Goal: Information Seeking & Learning: Learn about a topic

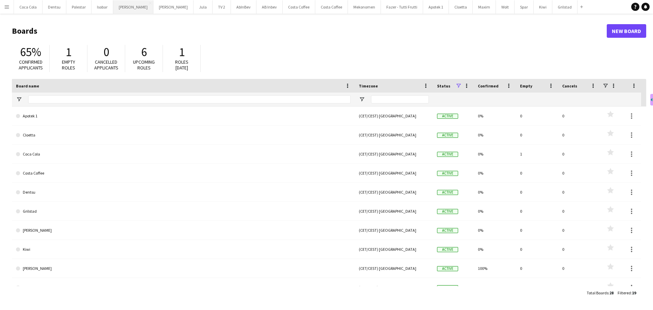
click at [119, 7] on button "[PERSON_NAME] Close" at bounding box center [133, 6] width 40 height 13
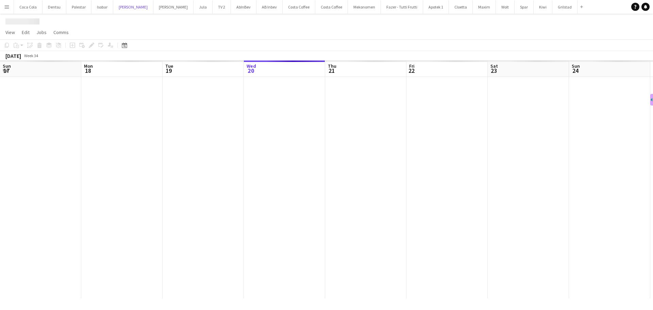
scroll to position [0, 163]
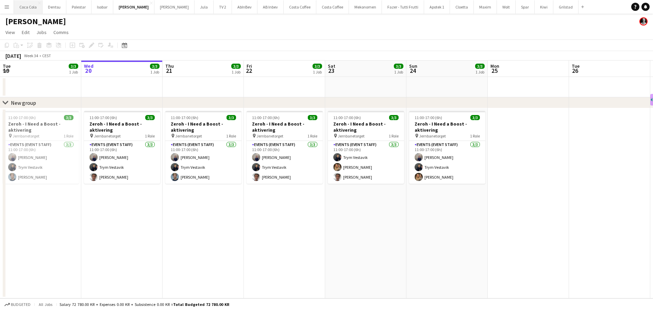
click at [30, 8] on button "Coca Cola Close" at bounding box center [28, 6] width 29 height 13
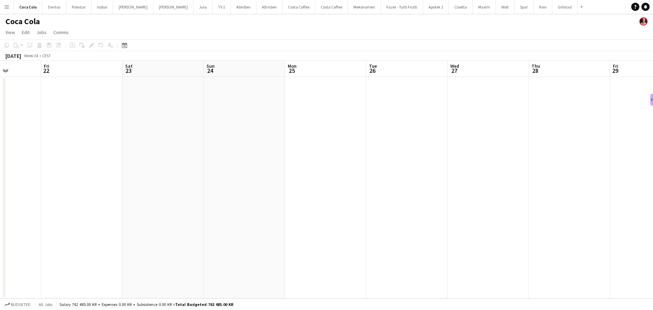
drag, startPoint x: 382, startPoint y: 165, endPoint x: 153, endPoint y: 174, distance: 228.8
click at [153, 174] on app-calendar-viewport "Tue 19 Wed 20 Thu 21 Fri 22 Sat 23 Sun 24 Mon 25 Tue 26 Wed 27 Thu 28 Fri 29 Sa…" at bounding box center [326, 180] width 653 height 238
drag, startPoint x: 129, startPoint y: 180, endPoint x: 95, endPoint y: 179, distance: 34.0
click at [95, 179] on app-calendar-viewport "Tue 19 Wed 20 Thu 21 Fri 22 Sat 23 Sun 24 Mon 25 Tue 26 Wed 27 Thu 28 Fri 29 Sa…" at bounding box center [326, 180] width 653 height 238
drag, startPoint x: 287, startPoint y: 199, endPoint x: 208, endPoint y: 153, distance: 91.2
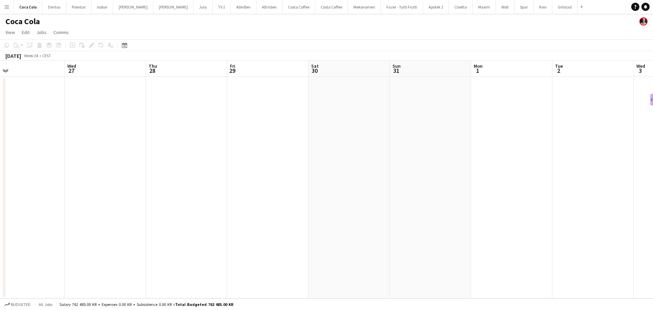
click at [54, 170] on app-calendar-viewport "Sat 23 Sun 24 Mon 25 Tue 26 Wed 27 Thu 28 Fri 29 Sat 30 Sun 31 Mon 1 Tue 2 Wed …" at bounding box center [326, 180] width 653 height 238
drag, startPoint x: 172, startPoint y: 166, endPoint x: 200, endPoint y: 164, distance: 28.6
click at [58, 170] on app-calendar-viewport "Wed 27 Thu 28 Fri 29 Sat 30 Sun 31 Mon 1 Tue 2 Wed 3 Thu 4 Fri 5 Sat 6 Sun 7 Mo…" at bounding box center [326, 180] width 653 height 238
drag, startPoint x: 139, startPoint y: 192, endPoint x: 72, endPoint y: 192, distance: 67.0
click at [71, 192] on app-calendar-viewport "Sat 30 Sun 31 Mon 1 Tue 2 Wed 3 Thu 4 Fri 5 Sat 6 Sun 7 Mon 8 Tue 9 Wed 10 Thu …" at bounding box center [326, 180] width 653 height 238
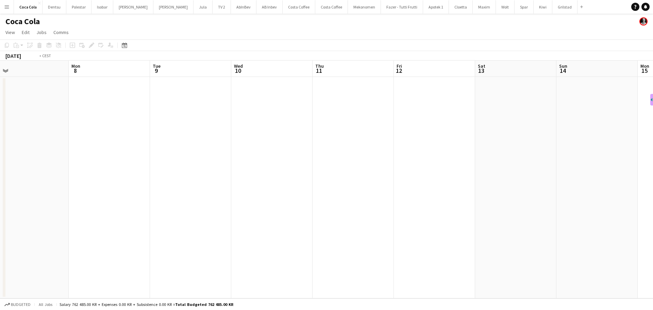
drag, startPoint x: 168, startPoint y: 195, endPoint x: 272, endPoint y: 168, distance: 106.6
click at [54, 188] on app-calendar-viewport "Thu 4 Fri 5 Sat 6 Sun 7 Mon 8 Tue 9 Wed 10 Thu 11 Fri 12 Sat 13 Sun 14 Mon 15 T…" at bounding box center [326, 180] width 653 height 238
drag, startPoint x: 263, startPoint y: 182, endPoint x: 279, endPoint y: 167, distance: 21.7
click at [13, 162] on app-calendar-viewport "Sat 6 Sun 7 Mon 8 Tue 9 Wed 10 Thu 11 Fri 12 Sat 13 Sun 14 Mon 15 Tue 16 Wed 17…" at bounding box center [326, 180] width 653 height 238
drag, startPoint x: 36, startPoint y: 187, endPoint x: 286, endPoint y: 183, distance: 249.5
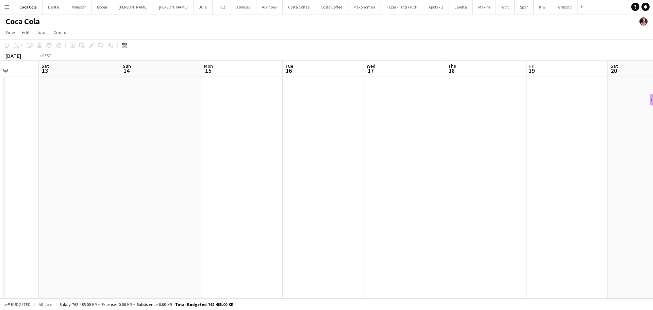
click at [36, 187] on app-calendar-viewport "Wed 10 Thu 11 Fri 12 Sat 13 Sun 14 Mon 15 Tue 16 Wed 17 Thu 18 Fri 19 Sat 20 Su…" at bounding box center [326, 180] width 653 height 238
drag, startPoint x: 18, startPoint y: 209, endPoint x: 108, endPoint y: 200, distance: 90.9
click at [42, 207] on app-calendar-viewport "Sat 13 Sun 14 Mon 15 Tue 16 Wed 17 Thu 18 Fri 19 Sat 20 Sun 21 Mon 22 Tue 23 We…" at bounding box center [326, 180] width 653 height 238
drag, startPoint x: 252, startPoint y: 207, endPoint x: -59, endPoint y: 193, distance: 311.3
click at [0, 193] on html "Menu Boards Boards Boards All jobs Status Workforce Workforce My Workforce Recr…" at bounding box center [326, 155] width 653 height 310
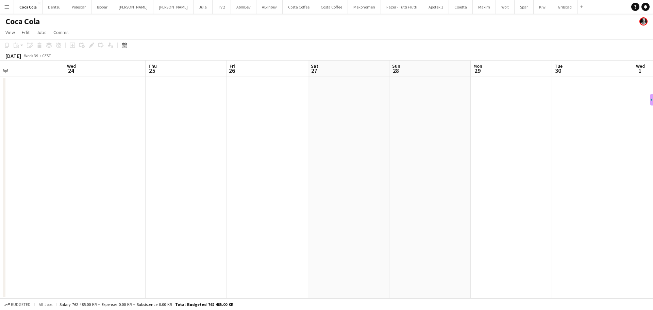
drag, startPoint x: 222, startPoint y: 215, endPoint x: 148, endPoint y: 228, distance: 74.8
click at [78, 228] on app-calendar-viewport "Sat 20 Sun 21 Mon 22 Tue 23 Wed 24 Thu 25 Fri 26 Sat 27 Sun 28 Mon 29 Tue 30 We…" at bounding box center [326, 180] width 653 height 238
drag, startPoint x: 214, startPoint y: 243, endPoint x: 97, endPoint y: 201, distance: 124.5
click at [39, 209] on app-calendar-viewport "Sun 21 Mon 22 Tue 23 Wed 24 Thu 25 Fri 26 Sat 27 Sun 28 Mon 29 Tue 30 Wed 1 Thu…" at bounding box center [326, 180] width 653 height 238
drag, startPoint x: 184, startPoint y: 212, endPoint x: 113, endPoint y: 189, distance: 75.2
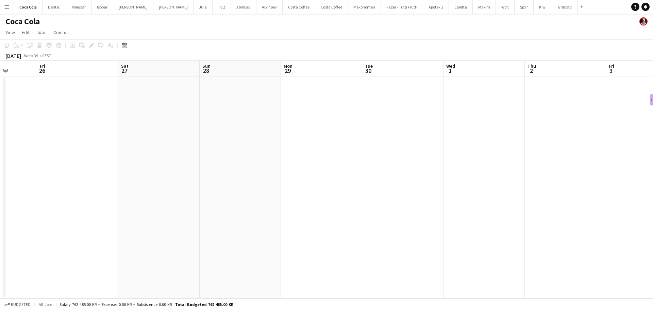
click at [37, 195] on app-calendar-viewport "Tue 23 Wed 24 Thu 25 Fri 26 Sat 27 Sun 28 Mon 29 Tue 30 Wed 1 Thu 2 Fri 3 Sat 4…" at bounding box center [326, 180] width 653 height 238
drag, startPoint x: 17, startPoint y: 196, endPoint x: 169, endPoint y: 211, distance: 153.2
click at [0, 199] on html "Menu Boards Boards Boards All jobs Status Workforce Workforce My Workforce Recr…" at bounding box center [326, 155] width 653 height 310
drag, startPoint x: -35, startPoint y: 208, endPoint x: -62, endPoint y: 203, distance: 27.3
click at [0, 203] on html "Menu Boards Boards Boards All jobs Status Workforce Workforce My Workforce Recr…" at bounding box center [326, 155] width 653 height 310
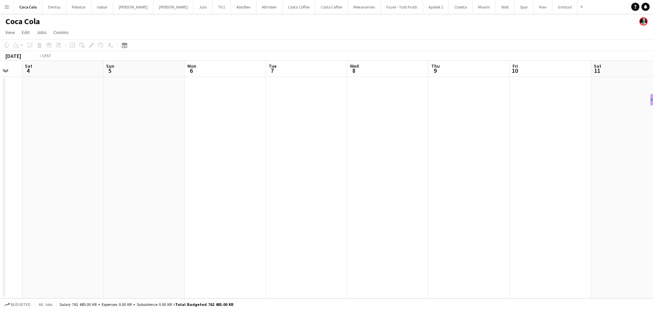
drag, startPoint x: 201, startPoint y: 189, endPoint x: 75, endPoint y: 155, distance: 131.1
click at [0, 162] on html "Menu Boards Boards Boards All jobs Status Workforce Workforce My Workforce Recr…" at bounding box center [326, 155] width 653 height 310
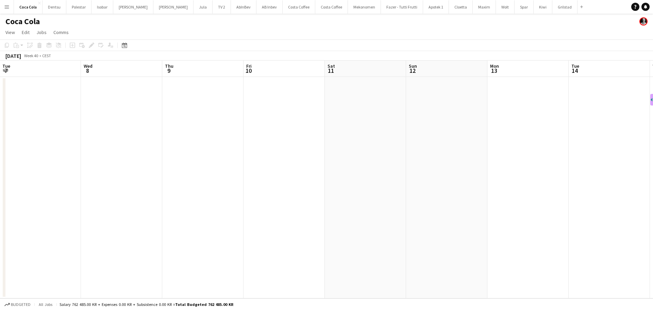
drag, startPoint x: 365, startPoint y: 201, endPoint x: -64, endPoint y: 171, distance: 430.1
click at [0, 171] on html "Menu Boards Boards Boards All jobs Status Workforce Workforce My Workforce Recr…" at bounding box center [326, 155] width 653 height 310
drag, startPoint x: 266, startPoint y: 211, endPoint x: 166, endPoint y: 134, distance: 126.3
click at [0, 168] on html "Menu Boards Boards Boards All jobs Status Workforce Workforce My Workforce Recr…" at bounding box center [326, 155] width 653 height 310
drag, startPoint x: 150, startPoint y: 200, endPoint x: 197, endPoint y: 182, distance: 50.4
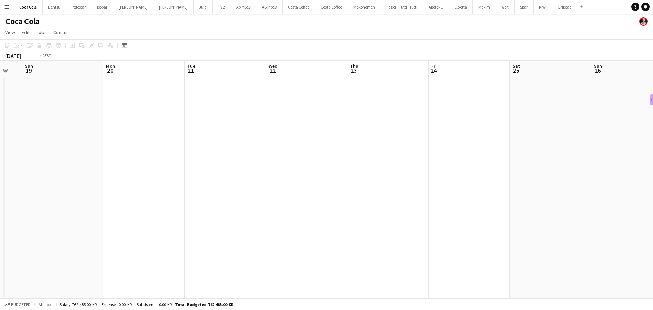
click at [76, 201] on app-calendar-viewport "Thu 16 Fri 17 Sat 18 Sun 19 Mon 20 Tue 21 Wed 22 Thu 23 Fri 24 Sat 25 Sun 26 Mo…" at bounding box center [326, 180] width 653 height 238
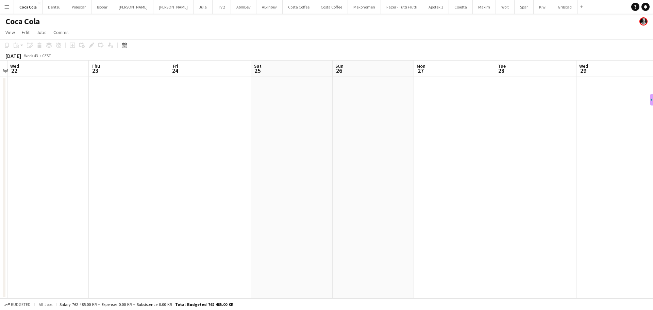
drag, startPoint x: 256, startPoint y: 216, endPoint x: 107, endPoint y: 202, distance: 149.4
click at [27, 214] on app-calendar-viewport "Sun 19 Mon 20 Tue 21 Wed 22 Thu 23 Fri 24 Sat 25 Sun 26 Mon 27 Tue 28 Wed 29 Th…" at bounding box center [326, 180] width 653 height 238
drag, startPoint x: 371, startPoint y: 220, endPoint x: 210, endPoint y: 197, distance: 162.9
click at [194, 201] on app-calendar-viewport "Fri 24 Sat 25 Sun 26 Mon 27 Tue 28 Wed 29 Thu 30 Fri 31 Sat 1 Sun 2 Mon 3 Tue 4…" at bounding box center [326, 180] width 653 height 238
drag, startPoint x: 401, startPoint y: 200, endPoint x: 234, endPoint y: 213, distance: 166.9
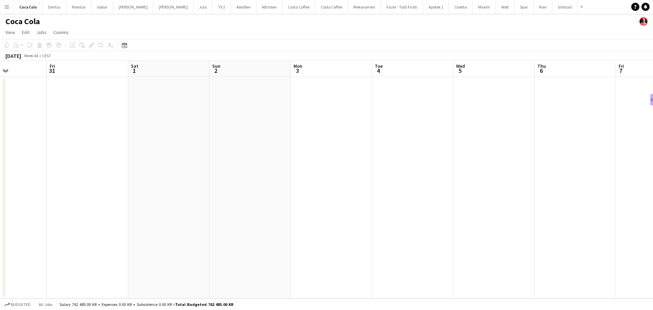
click at [234, 213] on app-calendar-viewport "Tue 28 Wed 29 Thu 30 Fri 31 Sat 1 Sun 2 Mon 3 Tue 4 Wed 5 Thu 6 Fri 7 Sat 8 Sun…" at bounding box center [326, 180] width 653 height 238
drag, startPoint x: 371, startPoint y: 205, endPoint x: 212, endPoint y: 205, distance: 158.9
click at [212, 205] on app-calendar-viewport "Sun 2 Mon 3 Tue 4 Wed 5 Thu 6 Fri 7 Sat 8 Sun 9 Mon 10 Tue 11 Wed 12 Thu 13 Fri…" at bounding box center [326, 180] width 653 height 238
drag, startPoint x: 482, startPoint y: 201, endPoint x: 366, endPoint y: 200, distance: 116.0
click at [366, 201] on app-calendar-viewport "Thu 6 Fri 7 Sat 8 Sun 9 Mon 10 Tue 11 Wed 12 Thu 13 Fri 14 Sat 15 Sun 16 Mon 17…" at bounding box center [326, 180] width 653 height 238
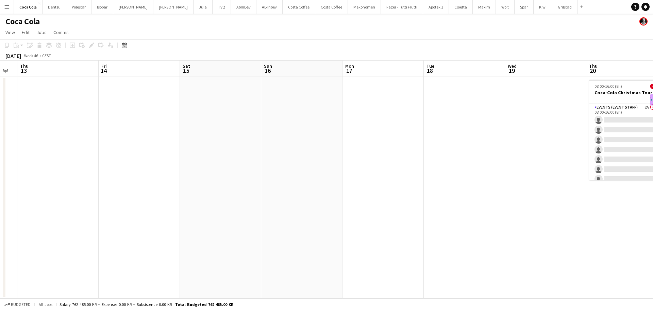
drag, startPoint x: 486, startPoint y: 207, endPoint x: 332, endPoint y: 207, distance: 153.8
click at [332, 208] on app-calendar-viewport "Mon 10 Tue 11 Wed 12 Thu 13 Fri 14 Sat 15 Sun 16 Mon 17 Tue 18 Wed 19 Thu 20 0/…" at bounding box center [326, 180] width 653 height 238
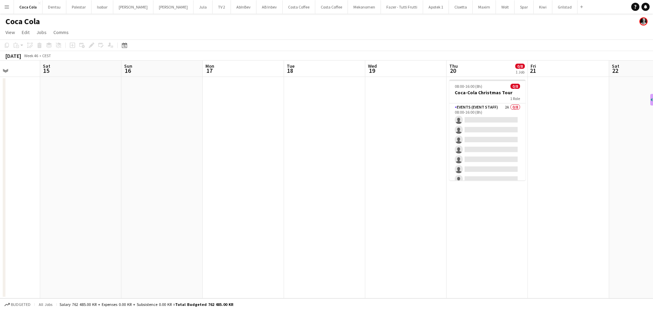
drag, startPoint x: 577, startPoint y: 191, endPoint x: 355, endPoint y: 197, distance: 222.3
click at [355, 197] on app-calendar-viewport "Wed 12 Thu 13 Fri 14 Sat 15 Sun 16 Mon 17 Tue 18 Wed 19 Thu 20 0/8 1 Job Fri 21…" at bounding box center [326, 180] width 653 height 238
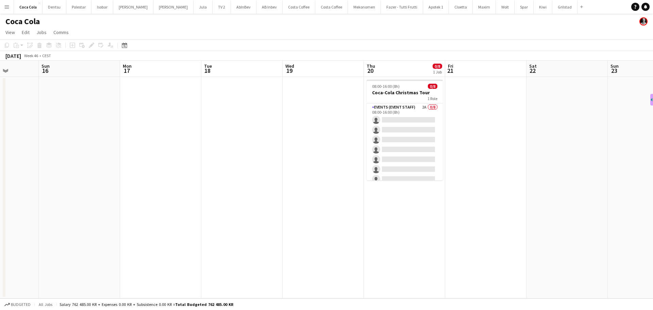
click at [152, 204] on app-date-cell at bounding box center [160, 188] width 81 height 222
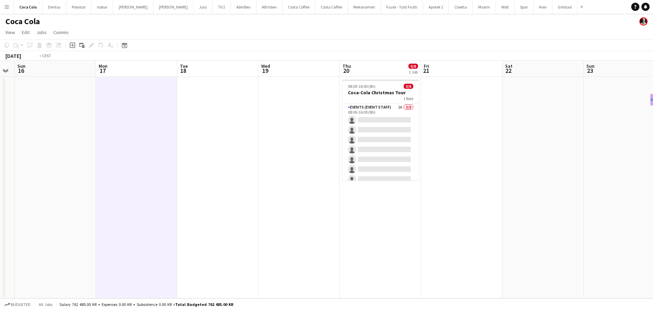
drag, startPoint x: 370, startPoint y: 210, endPoint x: 226, endPoint y: 223, distance: 143.9
click at [197, 238] on app-calendar-viewport "Thu 13 Fri 14 Sat 15 Sun 16 Mon 17 Tue 18 Wed 19 Thu 20 0/8 1 Job Fri 21 Sat 22…" at bounding box center [326, 180] width 653 height 238
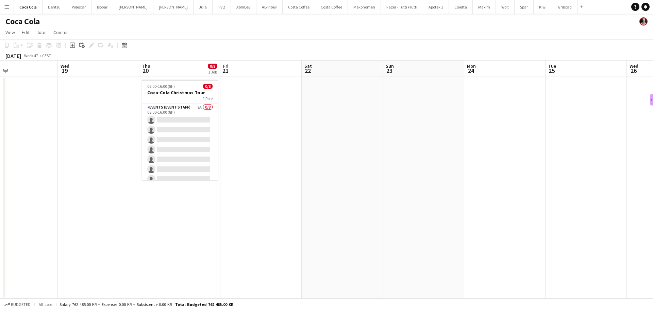
drag, startPoint x: 388, startPoint y: 206, endPoint x: 269, endPoint y: 217, distance: 119.0
click at [272, 217] on app-calendar-viewport "Sat 15 Sun 16 Mon 17 Tue 18 Wed 19 Thu 20 0/8 1 Job Fri 21 Sat 22 Sun 23 Mon 24…" at bounding box center [326, 180] width 653 height 238
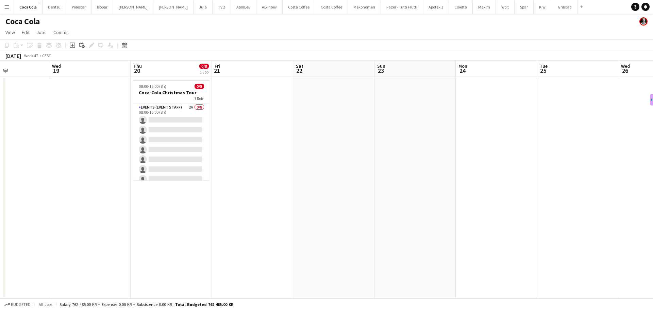
drag, startPoint x: 102, startPoint y: 252, endPoint x: 157, endPoint y: 248, distance: 55.3
click at [157, 248] on app-calendar-viewport "Sun 16 Mon 17 Tue 18 Wed 19 Thu 20 0/8 1 Job Fri 21 Sat 22 Sun 23 Mon 24 Tue 25…" at bounding box center [326, 180] width 653 height 238
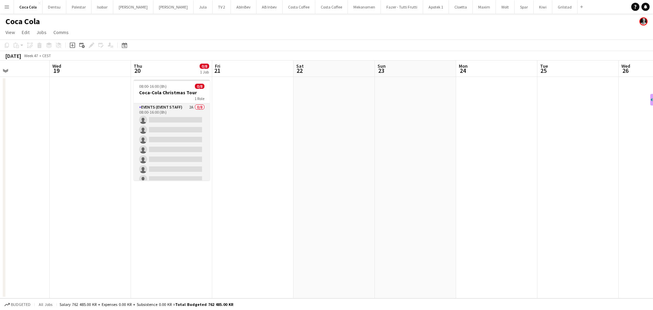
click at [190, 175] on app-card-role "Events (Event Staff) 2A 0/8 08:00-16:00 (8h) single-neutral-actions single-neut…" at bounding box center [172, 149] width 76 height 92
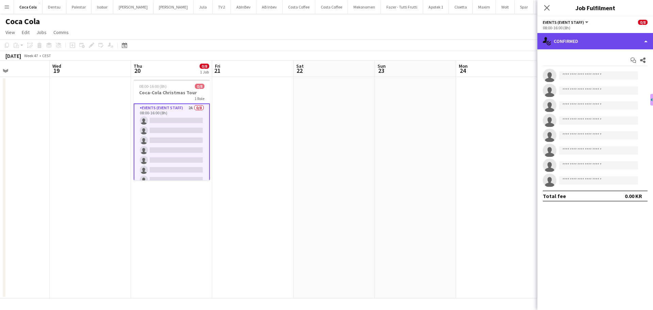
click at [614, 39] on div "single-neutral-actions-check-2 Confirmed" at bounding box center [596, 41] width 116 height 16
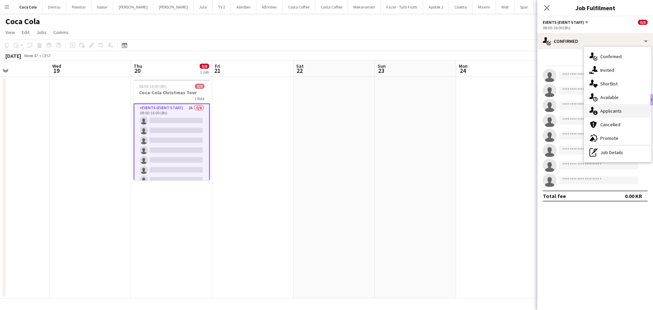
click at [619, 114] on div "single-neutral-actions-information Applicants" at bounding box center [617, 111] width 67 height 14
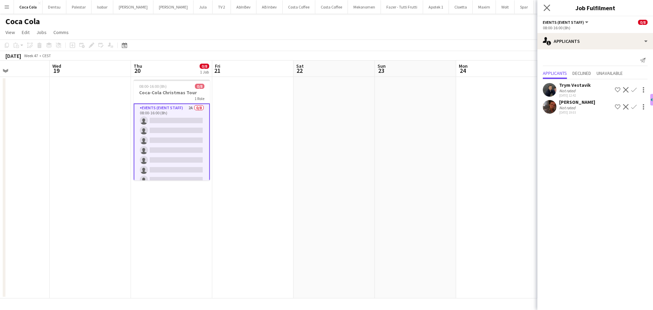
click at [543, 11] on app-icon "Close pop-in" at bounding box center [547, 8] width 10 height 10
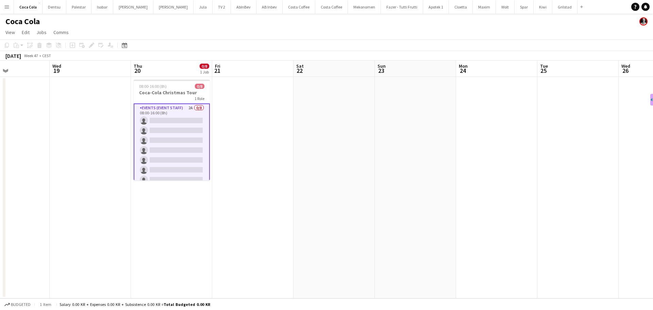
click at [3, 10] on button "Menu" at bounding box center [7, 7] width 14 height 14
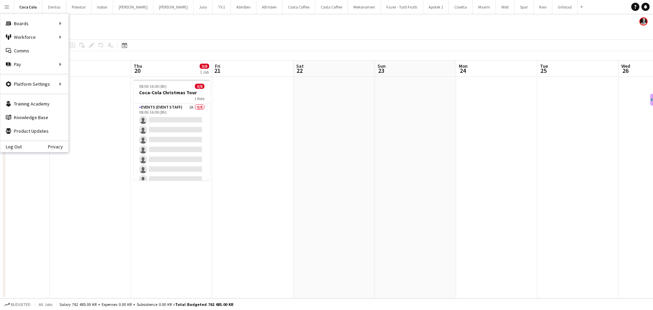
click at [7, 7] on app-icon "Menu" at bounding box center [6, 6] width 5 height 5
click at [87, 39] on link "My Workforce" at bounding box center [103, 37] width 68 height 14
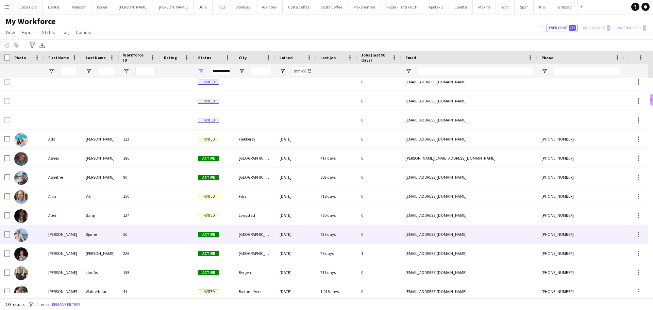
scroll to position [102, 0]
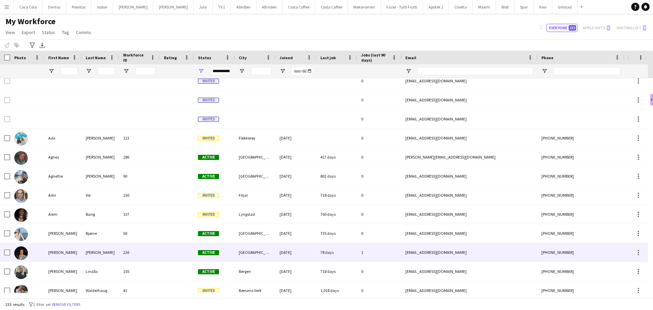
click at [153, 251] on div "226" at bounding box center [139, 252] width 41 height 19
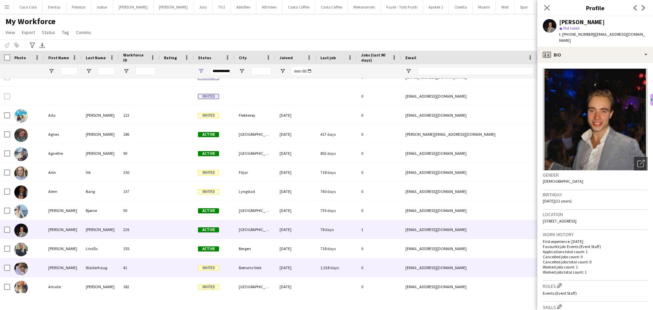
scroll to position [136, 0]
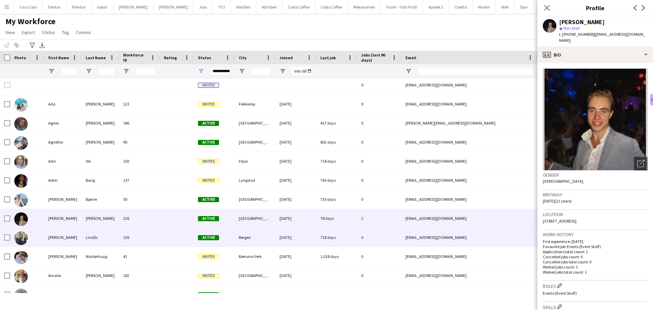
click at [150, 234] on div "155" at bounding box center [139, 237] width 41 height 19
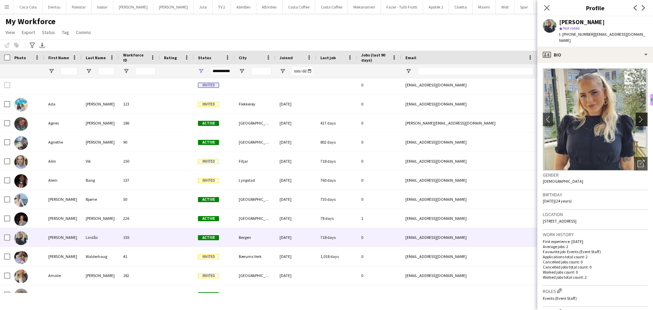
click at [638, 116] on app-icon "chevron-right" at bounding box center [643, 119] width 11 height 7
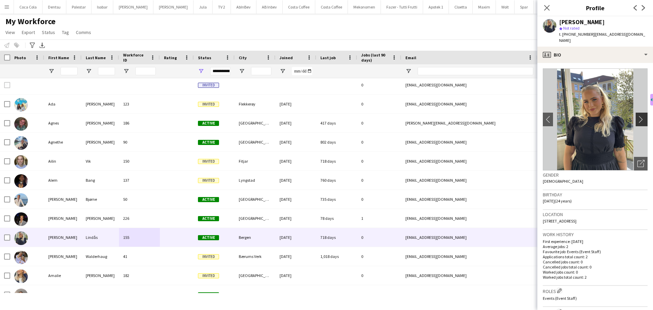
click at [638, 116] on app-icon "chevron-right" at bounding box center [643, 119] width 11 height 7
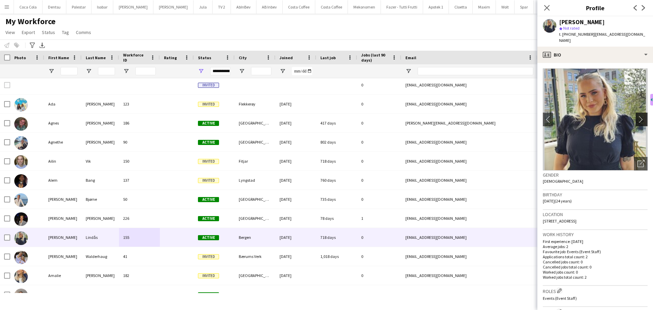
click at [638, 116] on app-icon "chevron-right" at bounding box center [643, 119] width 11 height 7
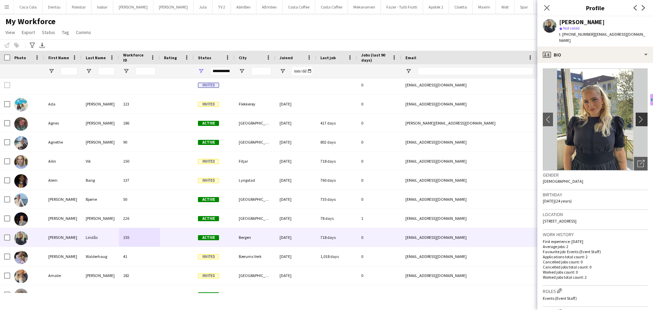
click at [638, 116] on app-icon "chevron-right" at bounding box center [643, 119] width 11 height 7
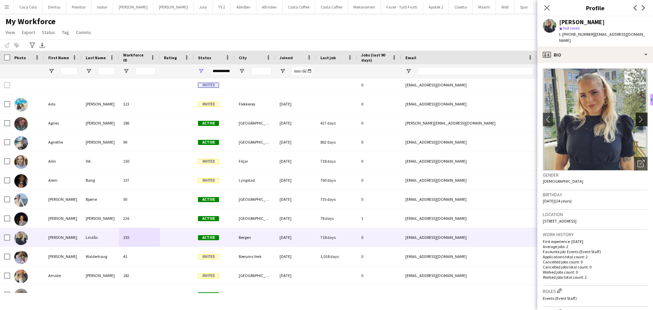
click at [638, 116] on app-icon "chevron-right" at bounding box center [643, 119] width 11 height 7
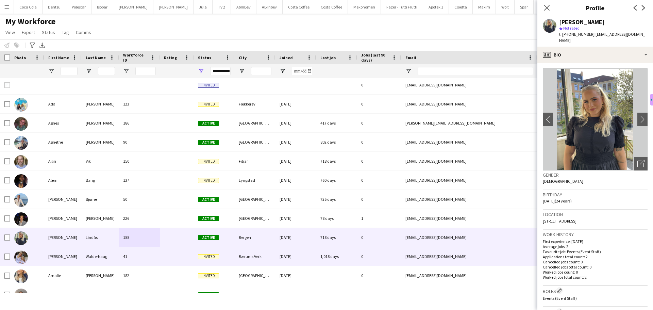
click at [164, 254] on div at bounding box center [177, 256] width 34 height 19
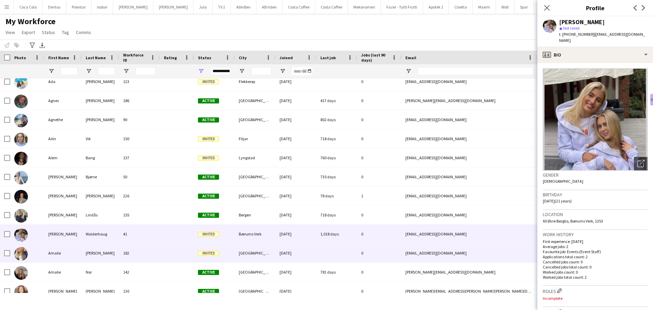
scroll to position [170, 0]
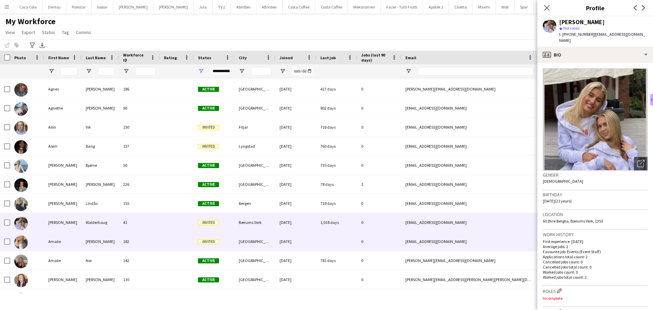
click at [165, 241] on div at bounding box center [177, 241] width 34 height 19
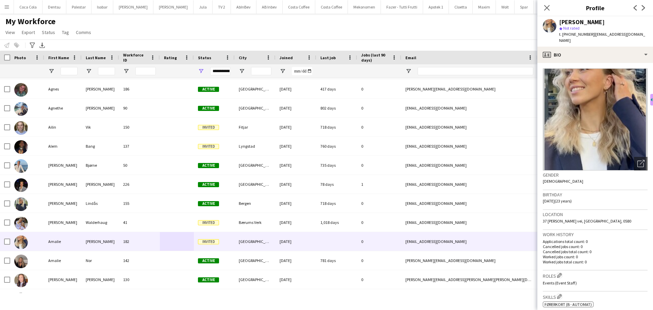
click at [565, 104] on img at bounding box center [595, 119] width 105 height 102
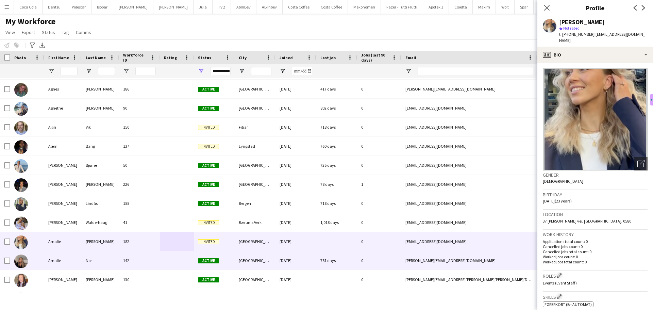
click at [147, 262] on div "142" at bounding box center [139, 260] width 41 height 19
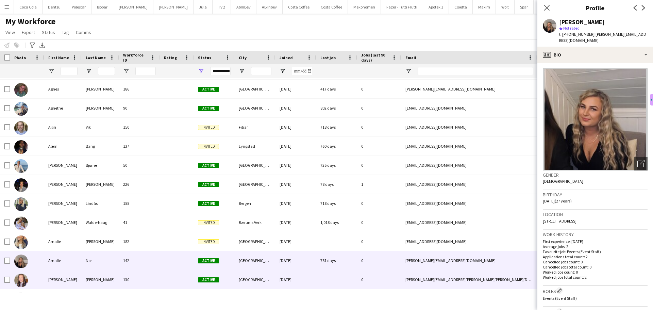
click at [140, 275] on div "130" at bounding box center [139, 279] width 41 height 19
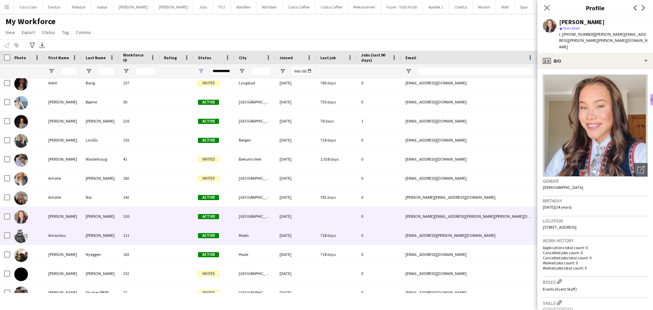
scroll to position [238, 0]
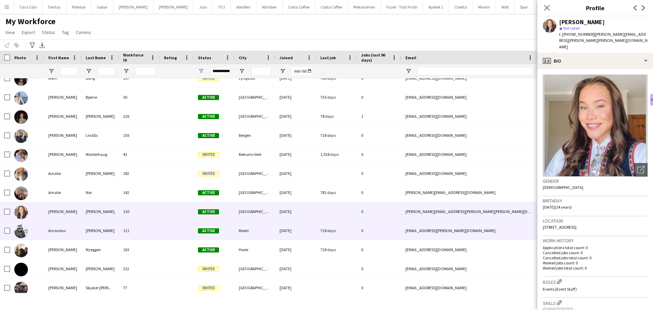
click at [151, 232] on div "111" at bounding box center [139, 230] width 41 height 19
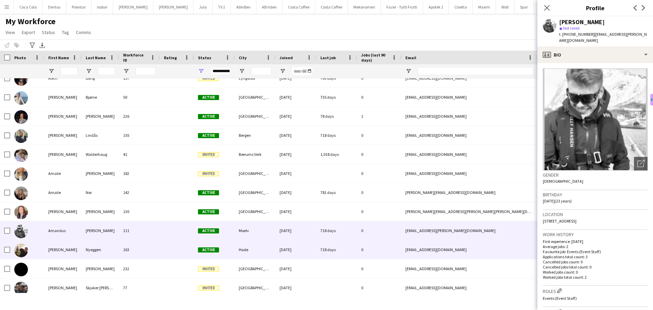
click at [151, 254] on div "163" at bounding box center [139, 249] width 41 height 19
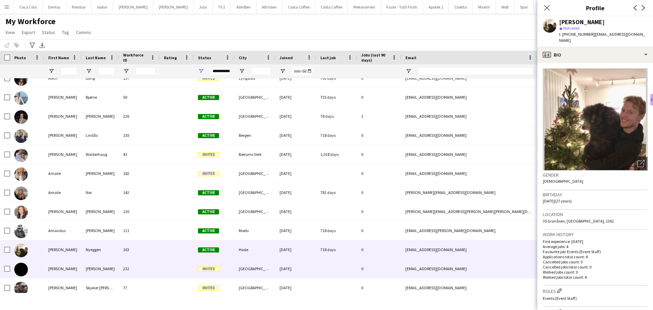
click at [163, 262] on div at bounding box center [177, 268] width 34 height 19
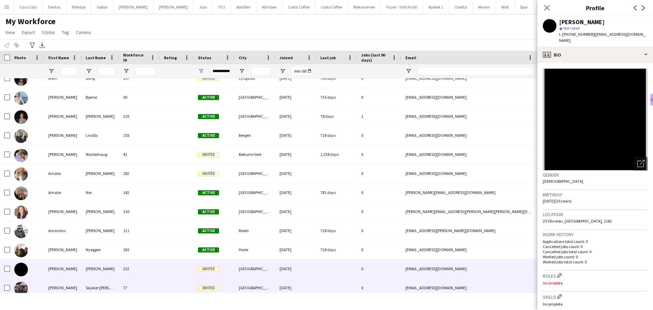
click at [160, 283] on div at bounding box center [177, 287] width 34 height 19
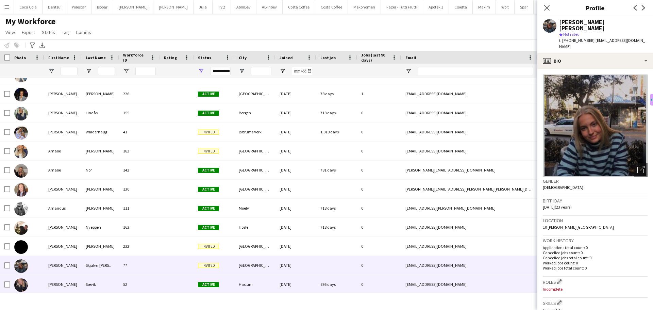
scroll to position [272, 0]
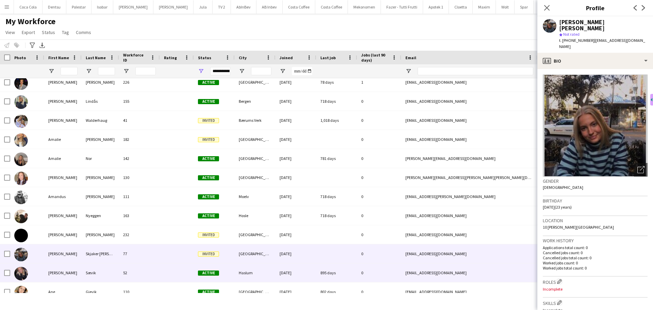
click at [160, 272] on div at bounding box center [177, 272] width 34 height 19
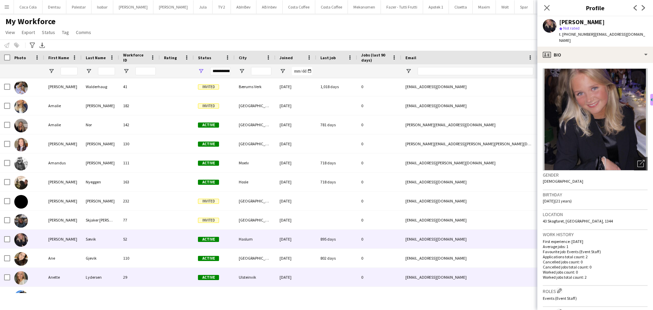
scroll to position [306, 0]
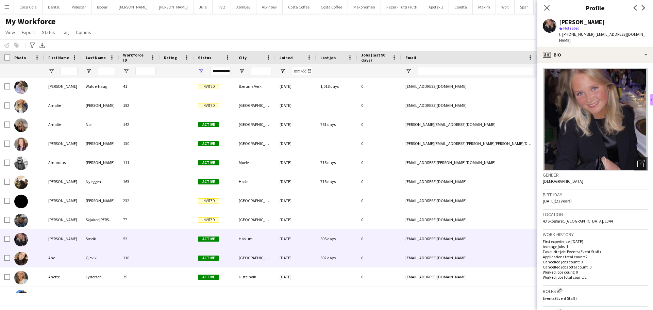
click at [163, 259] on div at bounding box center [177, 257] width 34 height 19
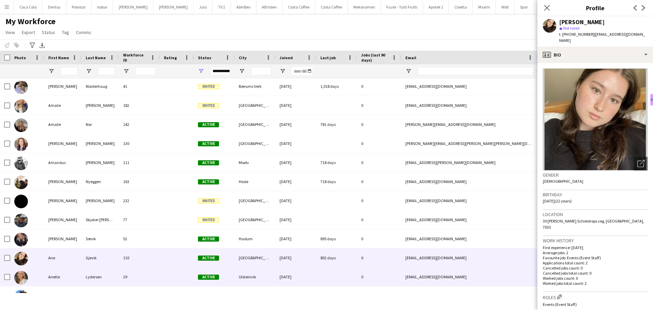
click at [164, 270] on div at bounding box center [177, 276] width 34 height 19
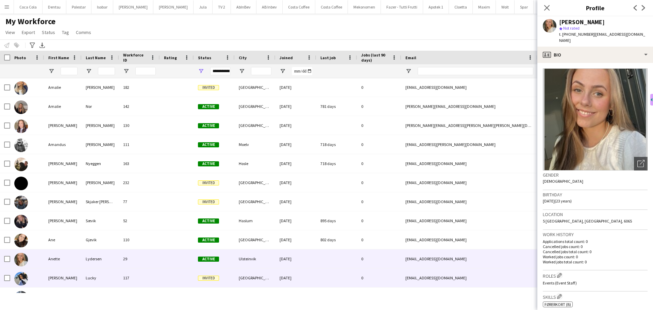
scroll to position [340, 0]
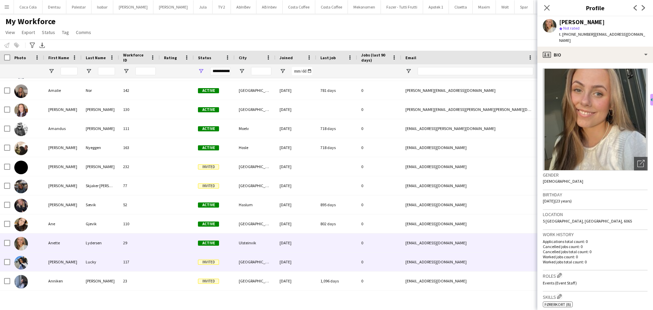
click at [163, 266] on div at bounding box center [177, 261] width 34 height 19
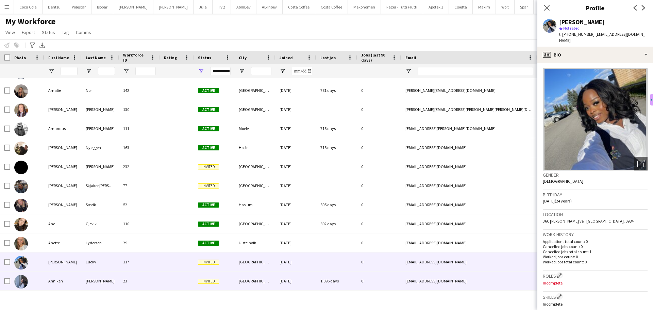
click at [160, 276] on div at bounding box center [177, 281] width 34 height 19
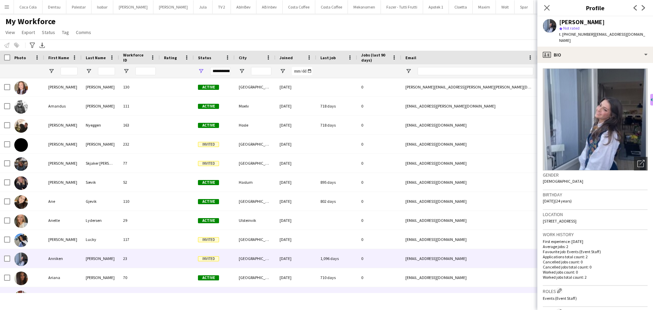
scroll to position [374, 0]
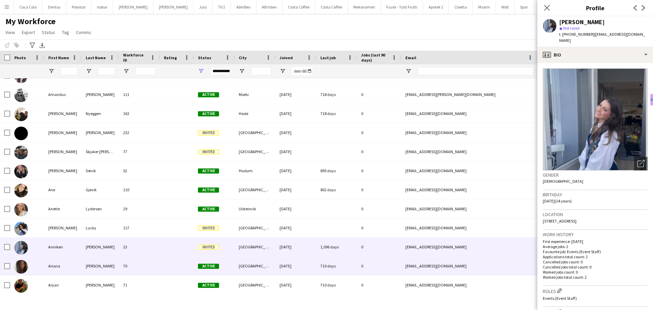
click at [164, 268] on div at bounding box center [177, 266] width 34 height 19
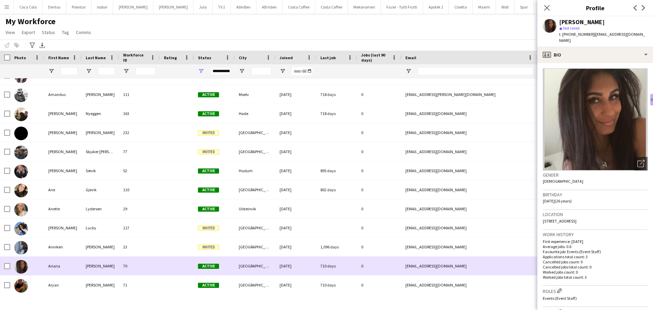
scroll to position [408, 0]
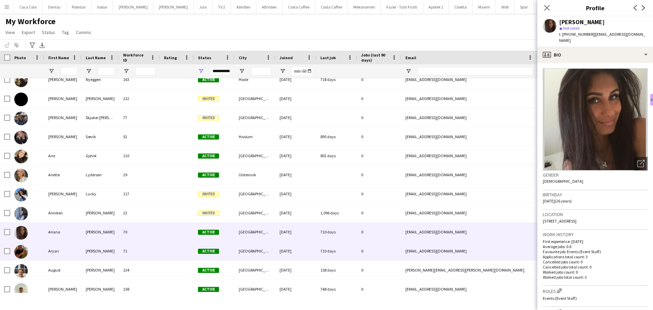
click at [164, 253] on div at bounding box center [177, 251] width 34 height 19
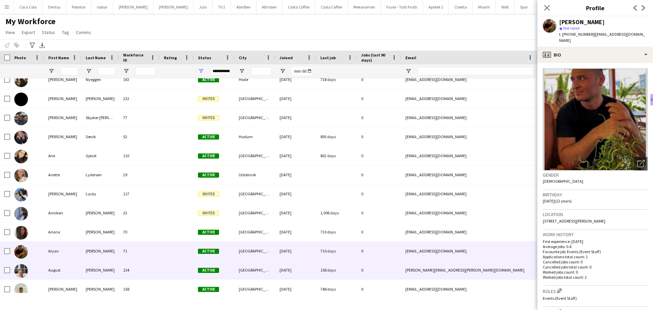
click at [163, 265] on div at bounding box center [177, 270] width 34 height 19
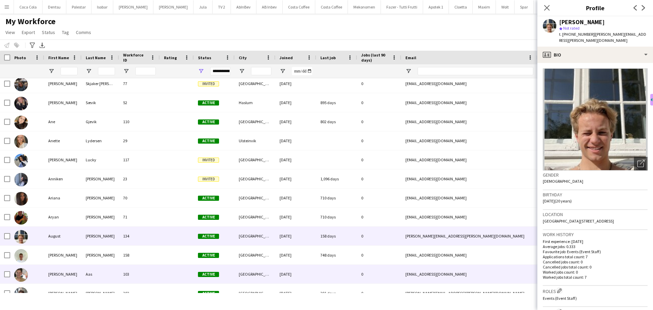
scroll to position [442, 0]
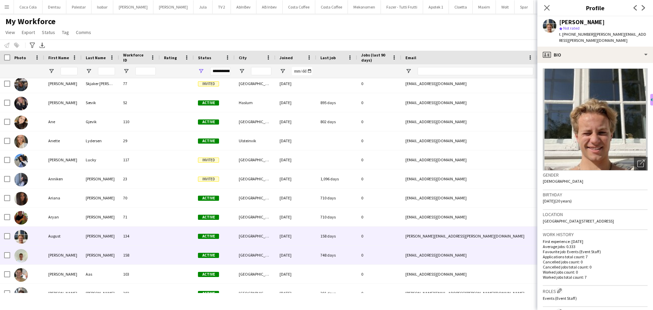
click at [165, 259] on div at bounding box center [177, 255] width 34 height 19
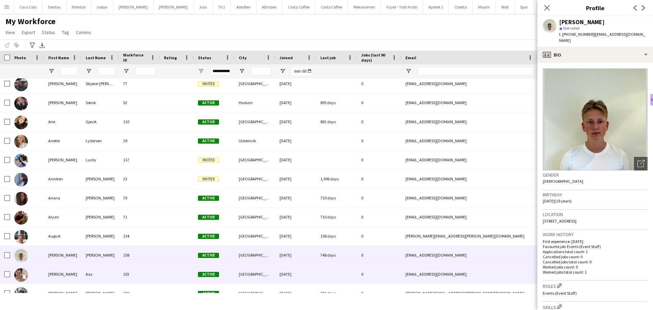
click at [163, 273] on div at bounding box center [177, 274] width 34 height 19
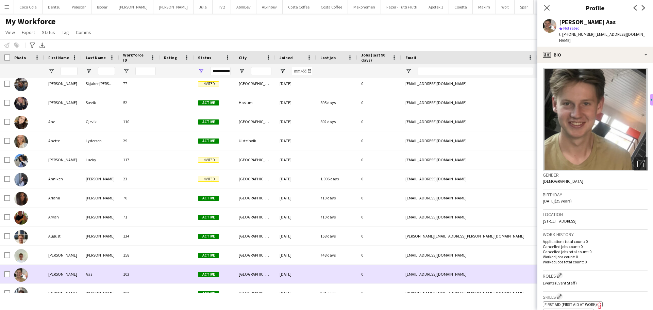
scroll to position [476, 0]
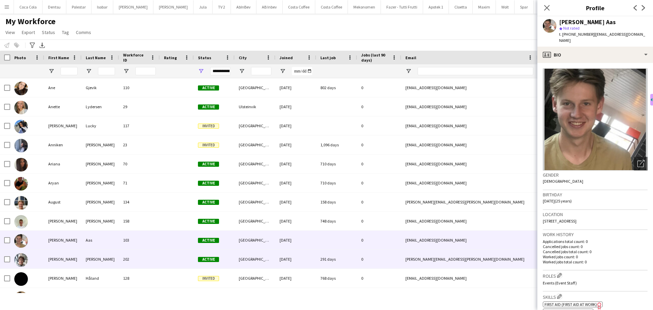
click at [169, 260] on div at bounding box center [177, 259] width 34 height 19
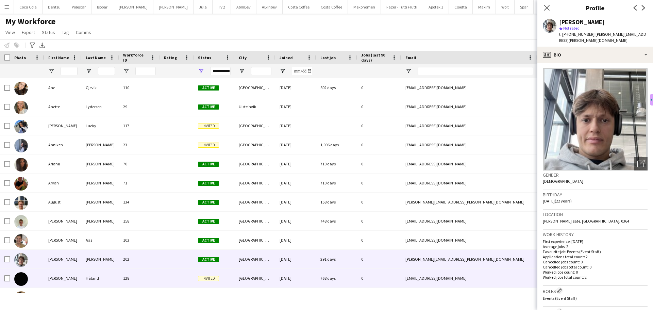
click at [168, 272] on div at bounding box center [177, 278] width 34 height 19
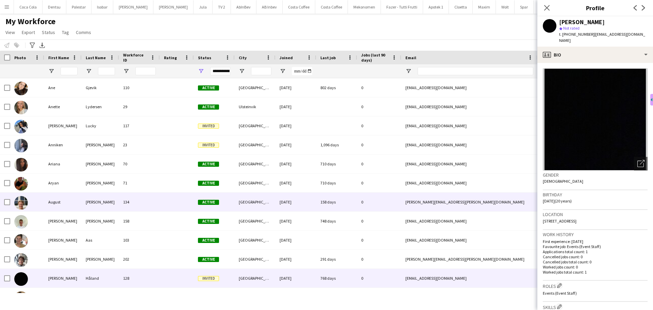
click at [183, 198] on div at bounding box center [177, 202] width 34 height 19
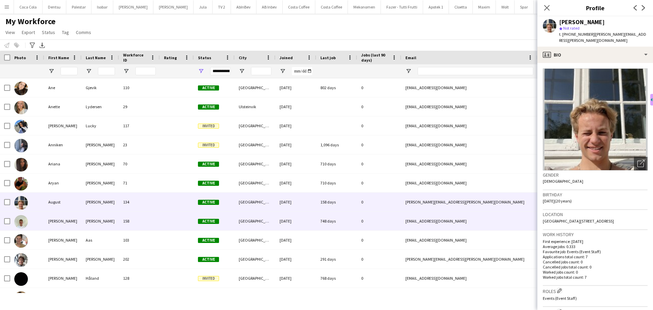
click at [172, 220] on div at bounding box center [177, 221] width 34 height 19
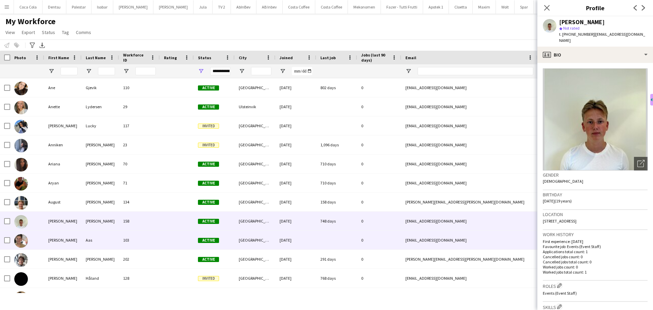
click at [170, 235] on div at bounding box center [177, 240] width 34 height 19
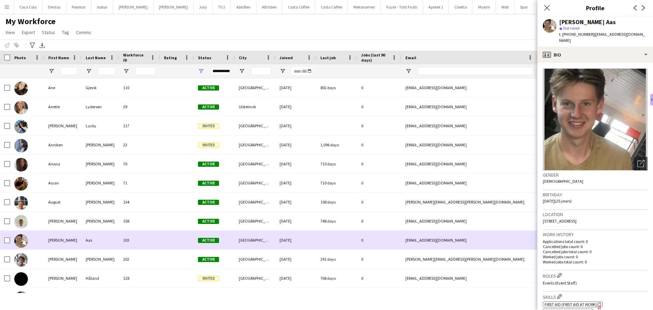
click at [170, 248] on div at bounding box center [177, 240] width 34 height 19
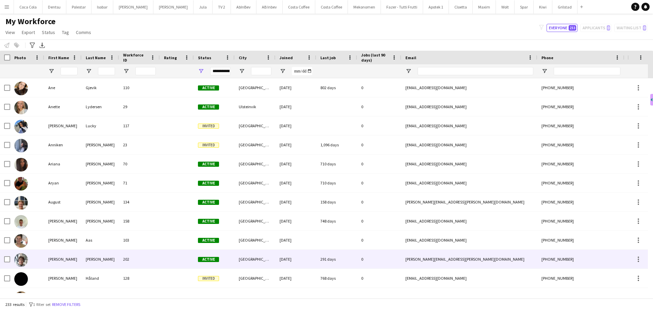
click at [167, 258] on div at bounding box center [177, 259] width 34 height 19
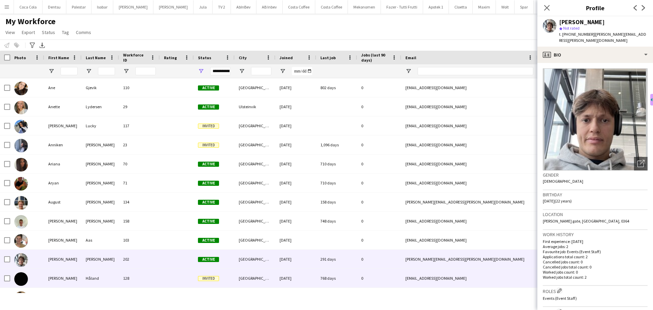
click at [164, 274] on div at bounding box center [177, 278] width 34 height 19
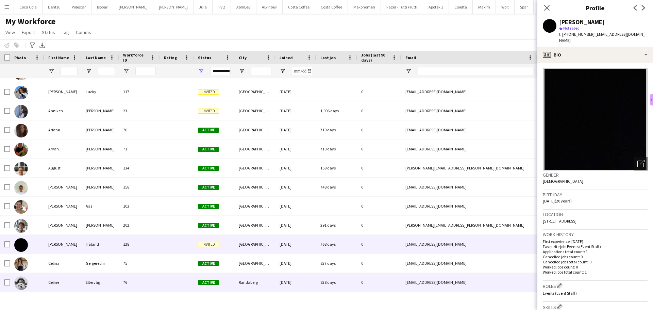
scroll to position [510, 0]
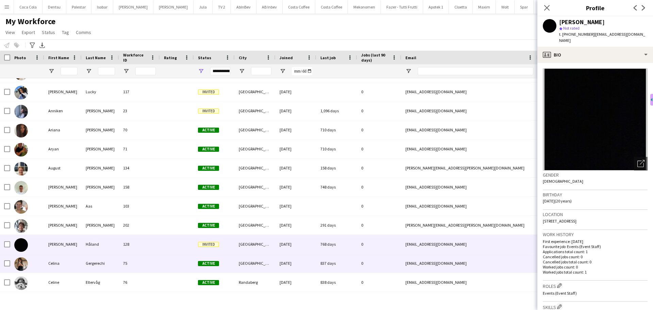
click at [166, 256] on div at bounding box center [177, 263] width 34 height 19
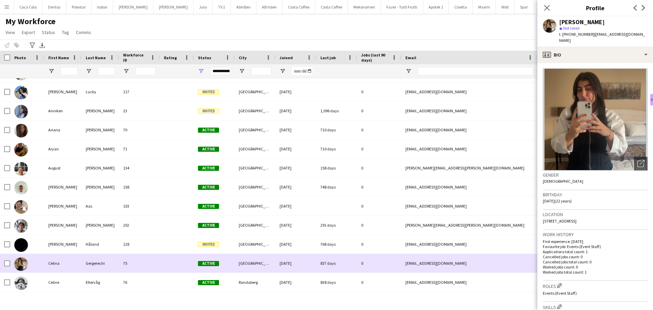
scroll to position [544, 0]
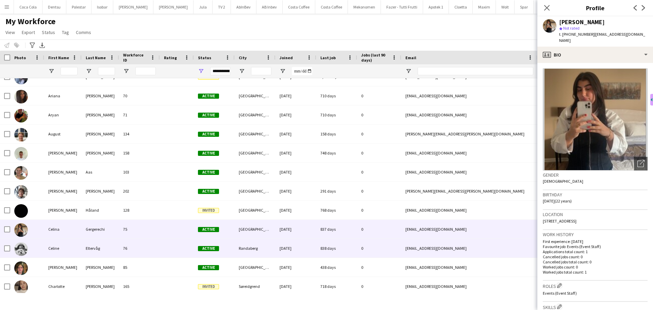
click at [166, 254] on div at bounding box center [177, 248] width 34 height 19
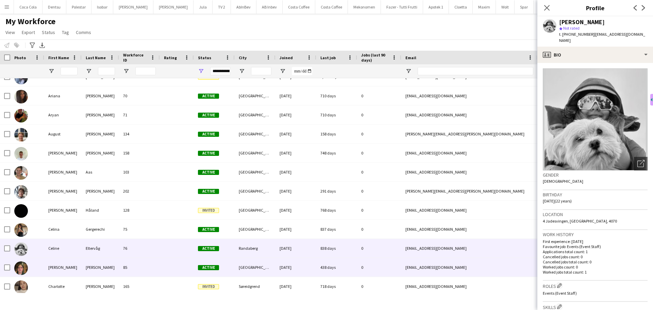
click at [166, 265] on div at bounding box center [177, 267] width 34 height 19
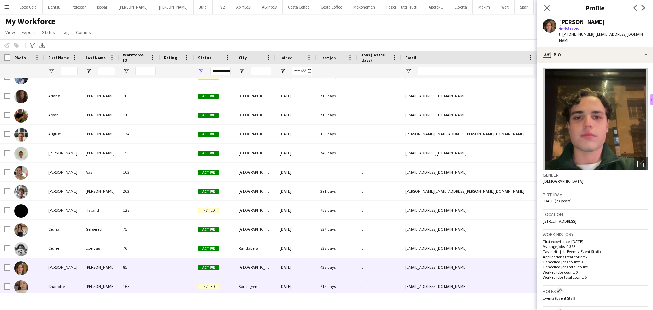
click at [176, 281] on div at bounding box center [177, 286] width 34 height 19
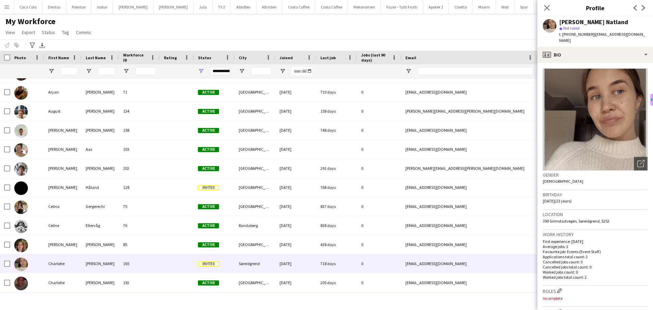
scroll to position [578, 0]
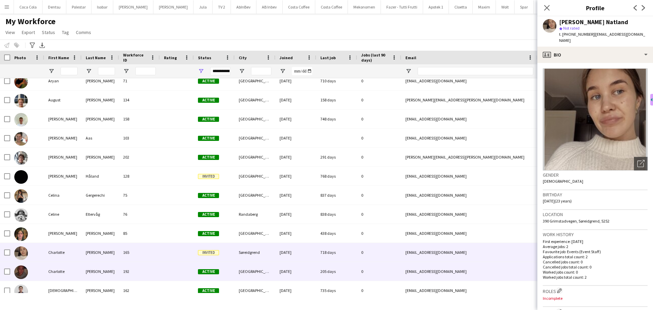
click at [177, 270] on div at bounding box center [177, 271] width 34 height 19
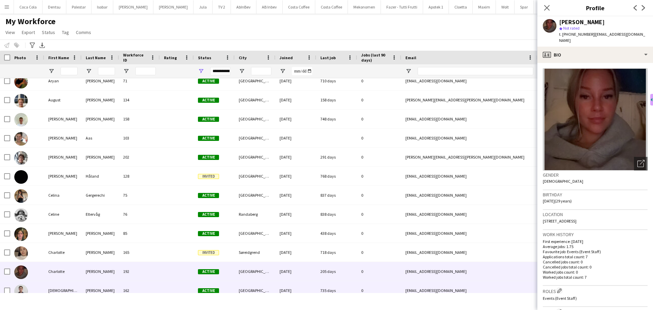
scroll to position [613, 0]
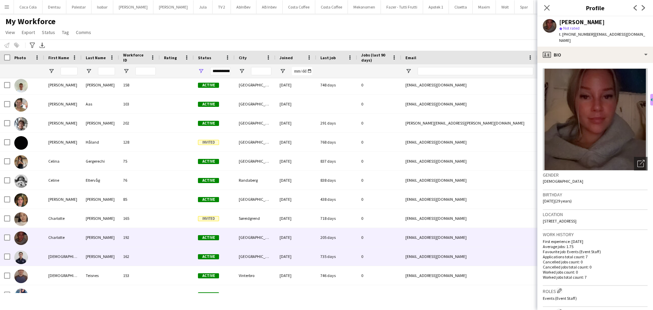
click at [177, 257] on div at bounding box center [177, 256] width 34 height 19
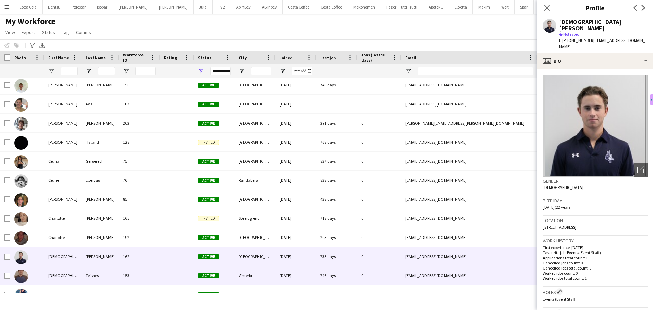
click at [177, 272] on div at bounding box center [177, 275] width 34 height 19
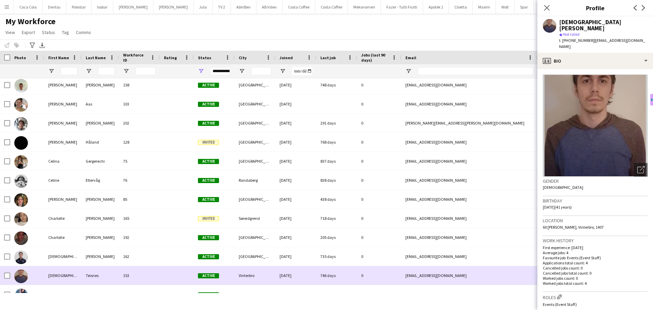
scroll to position [647, 0]
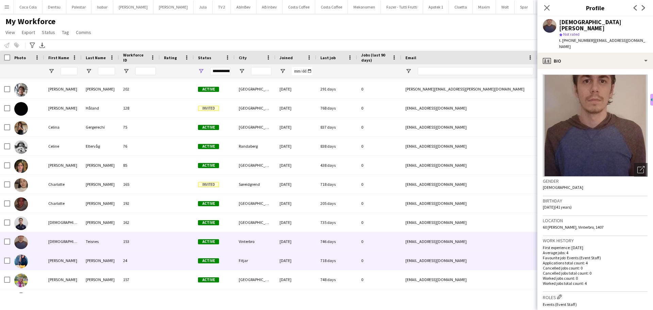
click at [175, 262] on div at bounding box center [177, 260] width 34 height 19
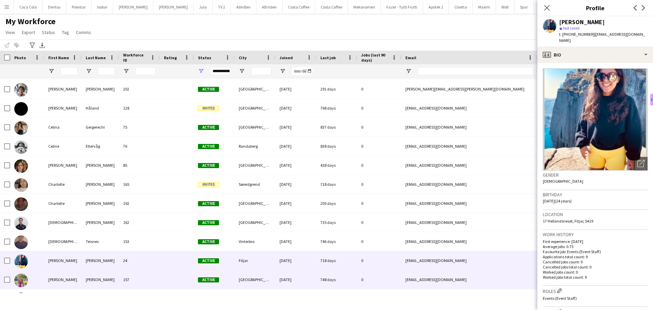
click at [175, 272] on div at bounding box center [177, 279] width 34 height 19
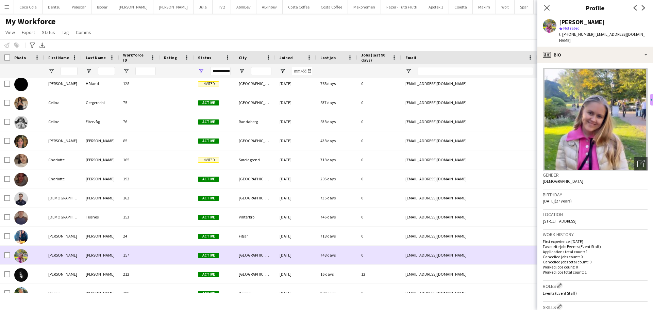
scroll to position [681, 0]
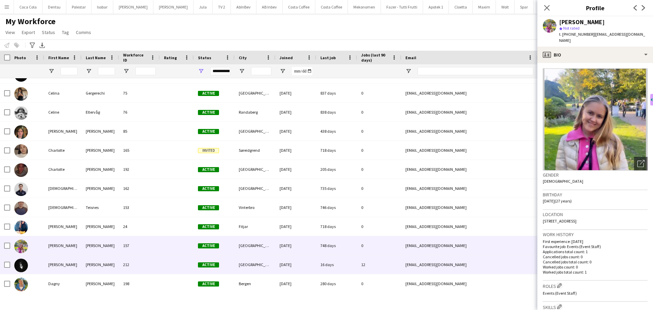
click at [176, 269] on div at bounding box center [177, 264] width 34 height 19
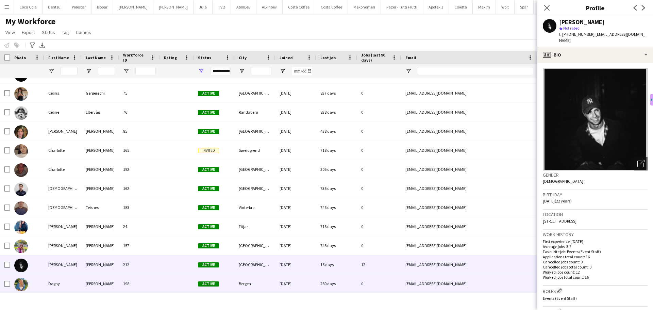
click at [174, 280] on div at bounding box center [177, 283] width 34 height 19
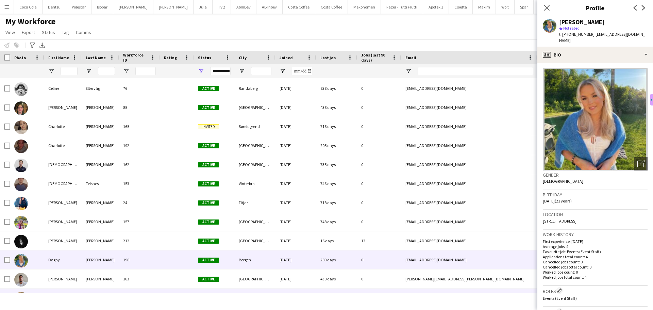
scroll to position [715, 0]
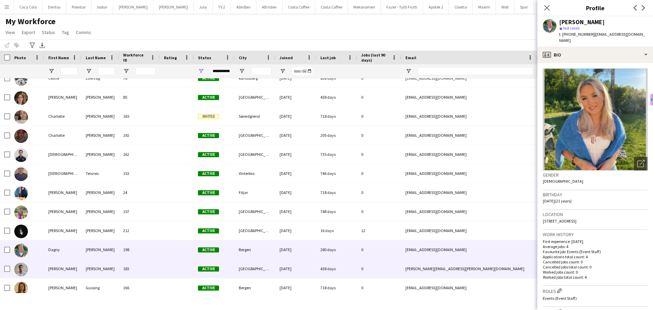
click at [177, 273] on div at bounding box center [177, 268] width 34 height 19
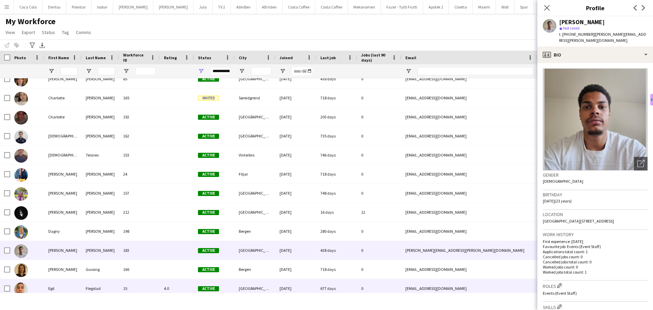
scroll to position [749, 0]
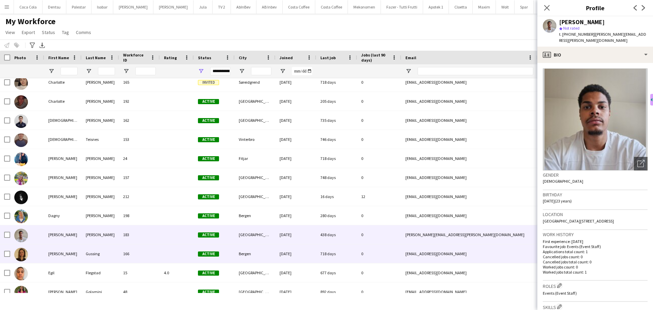
click at [179, 260] on div at bounding box center [177, 253] width 34 height 19
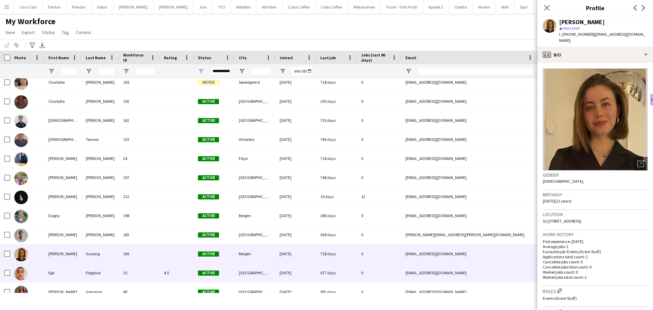
click at [180, 272] on div "4.0" at bounding box center [177, 272] width 34 height 19
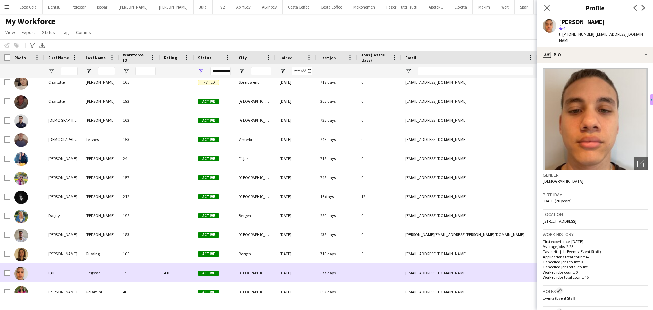
scroll to position [783, 0]
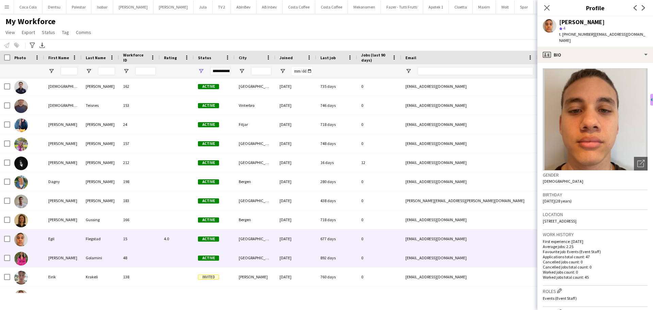
click at [177, 261] on div at bounding box center [177, 257] width 34 height 19
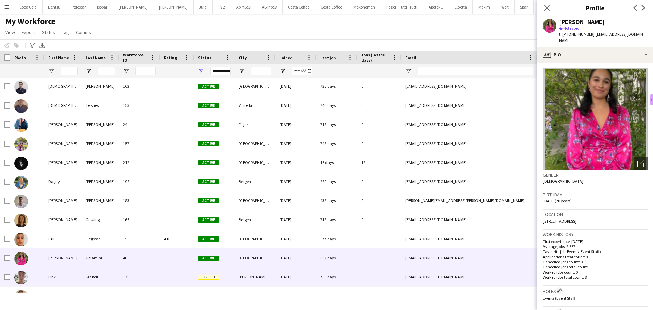
click at [169, 279] on div at bounding box center [177, 276] width 34 height 19
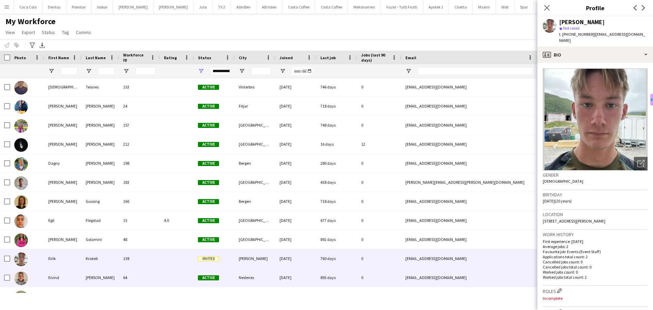
scroll to position [817, 0]
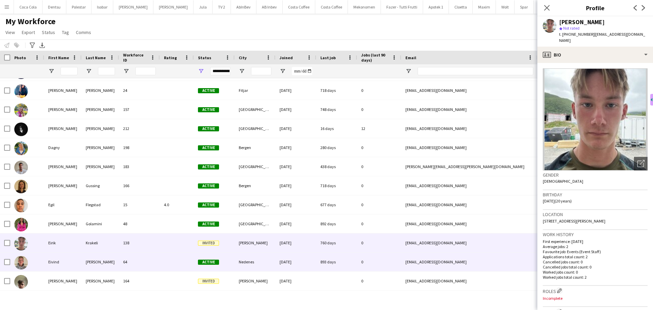
click at [172, 265] on div at bounding box center [177, 261] width 34 height 19
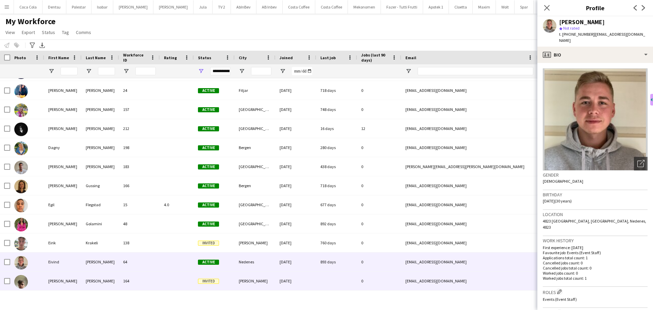
click at [169, 275] on div at bounding box center [177, 281] width 34 height 19
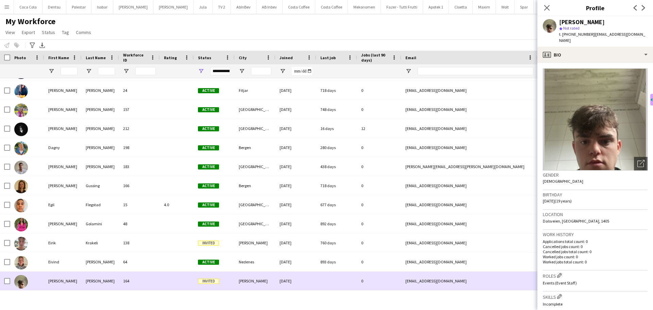
scroll to position [0, 0]
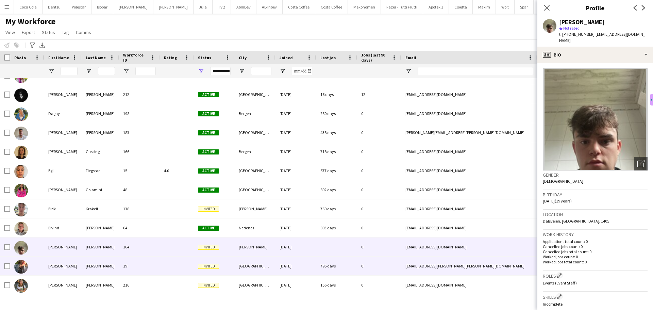
click at [169, 266] on div at bounding box center [177, 266] width 34 height 19
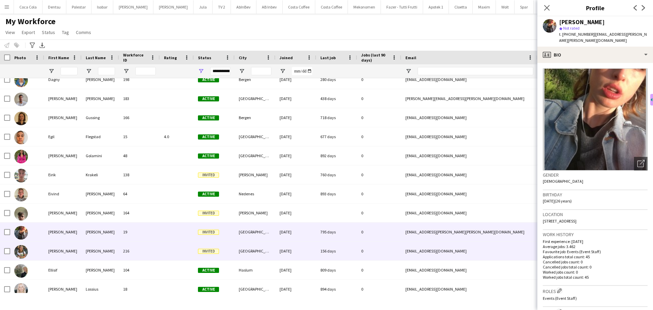
click at [167, 254] on div at bounding box center [177, 251] width 34 height 19
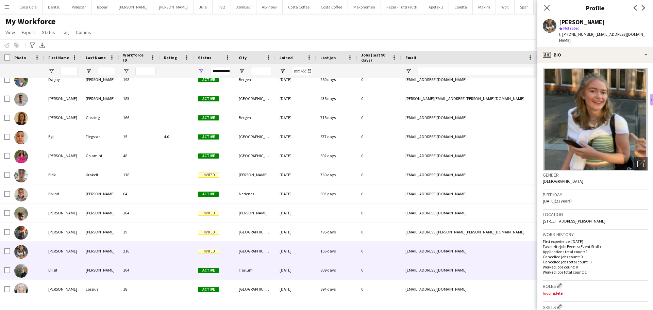
click at [166, 264] on div at bounding box center [177, 270] width 34 height 19
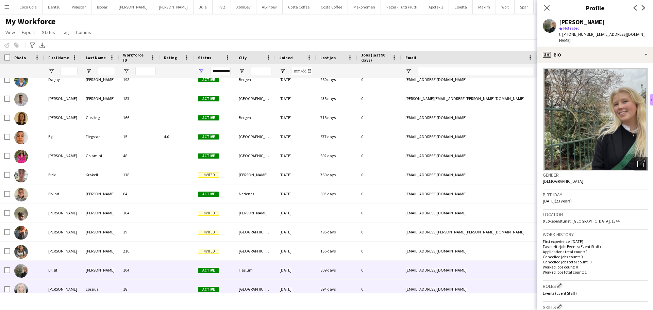
click at [165, 282] on div at bounding box center [177, 289] width 34 height 19
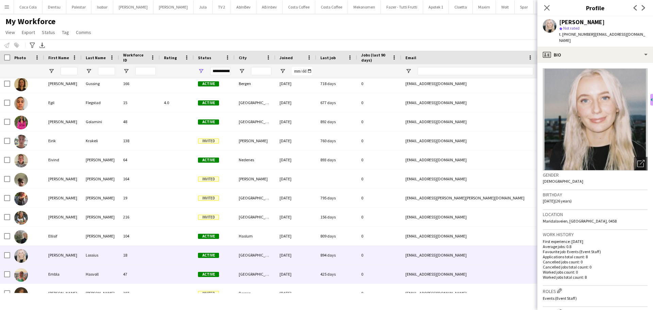
click at [166, 271] on div at bounding box center [177, 274] width 34 height 19
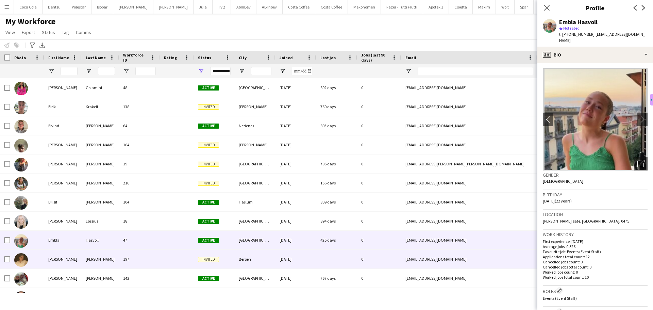
click at [168, 264] on div at bounding box center [177, 259] width 34 height 19
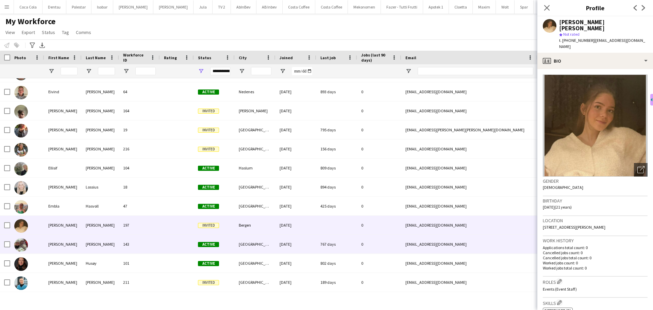
click at [168, 249] on div at bounding box center [177, 244] width 34 height 19
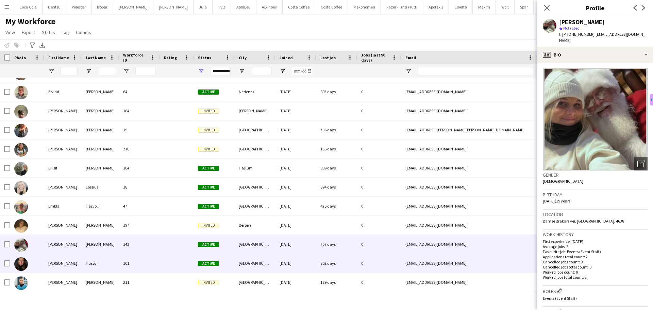
click at [165, 260] on div at bounding box center [177, 263] width 34 height 19
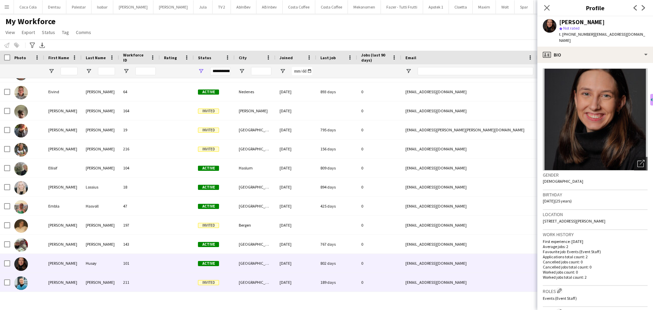
click at [161, 279] on div at bounding box center [177, 282] width 34 height 19
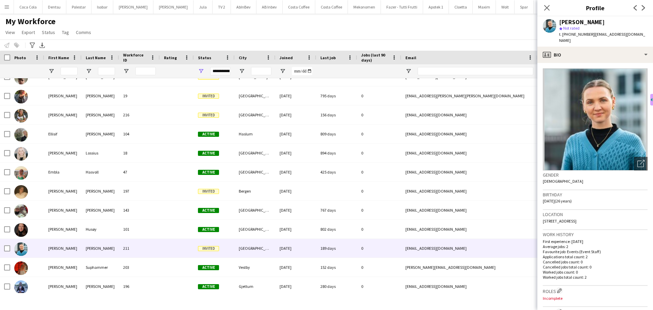
scroll to position [1055, 0]
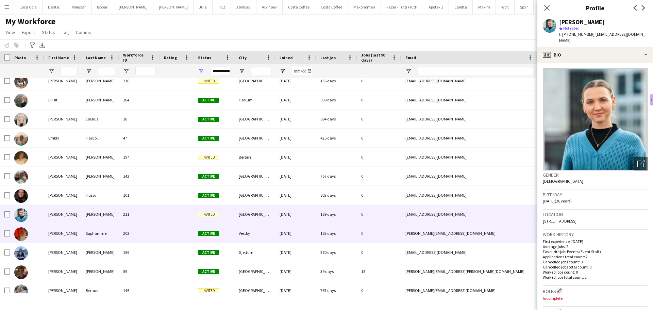
click at [141, 238] on div "203" at bounding box center [139, 233] width 41 height 19
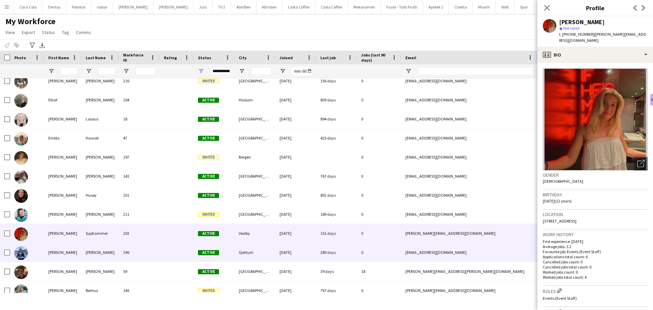
click at [148, 250] on div "196" at bounding box center [139, 252] width 41 height 19
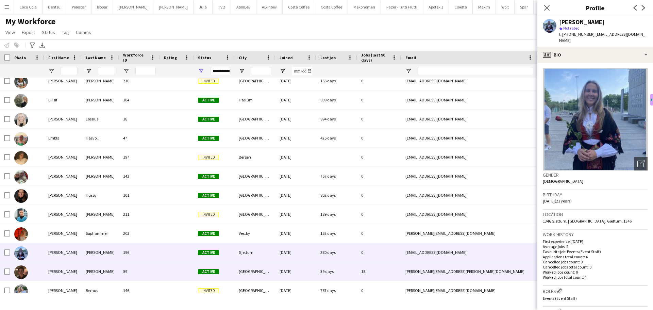
click at [153, 275] on div "59" at bounding box center [139, 271] width 41 height 19
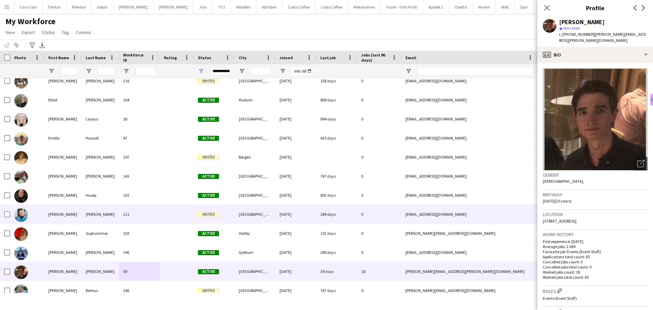
scroll to position [1123, 0]
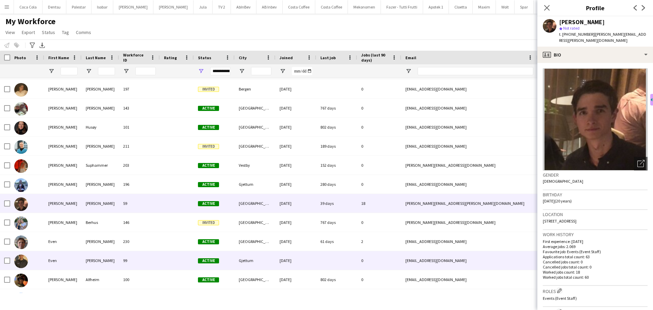
click at [163, 259] on div at bounding box center [177, 260] width 34 height 19
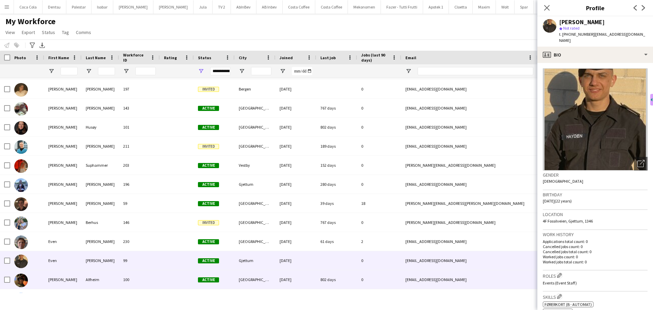
click at [160, 277] on div "[PERSON_NAME] 100 Active [GEOGRAPHIC_DATA] [DATE] 802 days 0 [EMAIL_ADDRESS][DO…" at bounding box center [369, 279] width 738 height 19
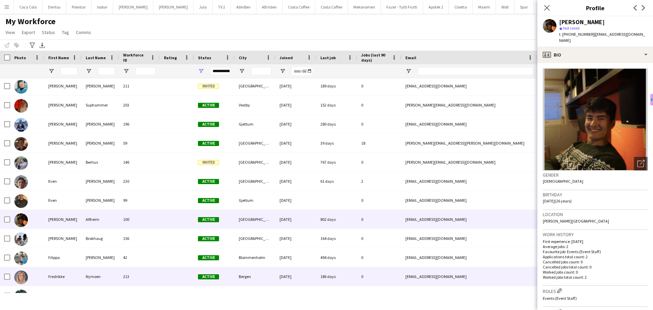
scroll to position [1191, 0]
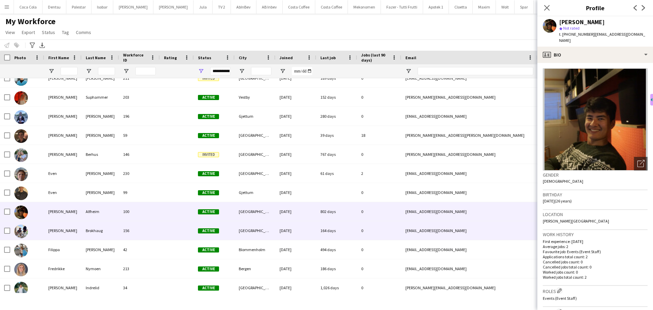
click at [159, 232] on div "156" at bounding box center [139, 230] width 41 height 19
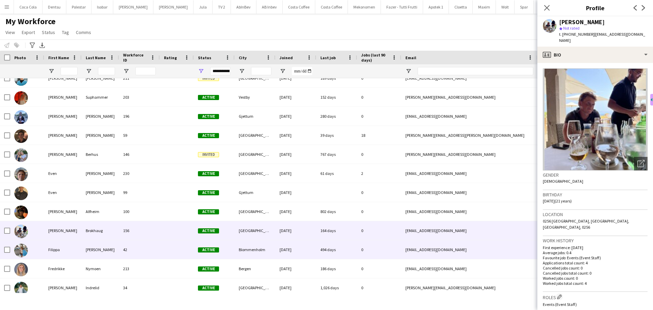
click at [159, 247] on div "42" at bounding box center [139, 249] width 41 height 19
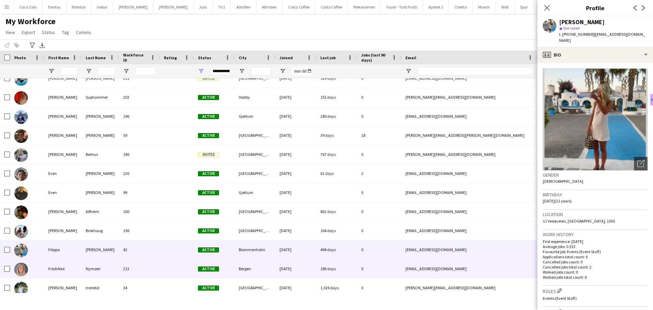
click at [162, 264] on div at bounding box center [177, 268] width 34 height 19
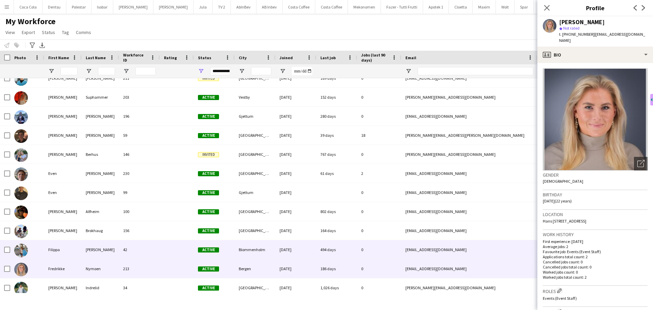
click at [159, 248] on div "42" at bounding box center [139, 249] width 41 height 19
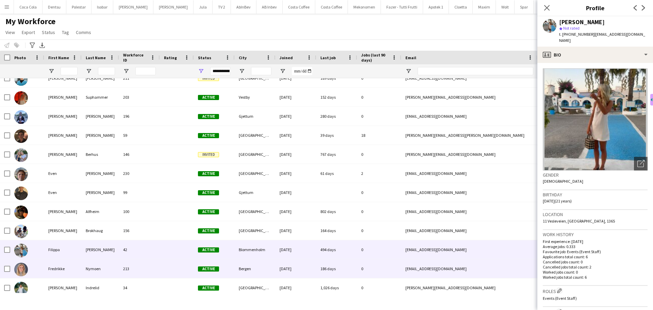
click at [159, 264] on div "213" at bounding box center [139, 268] width 41 height 19
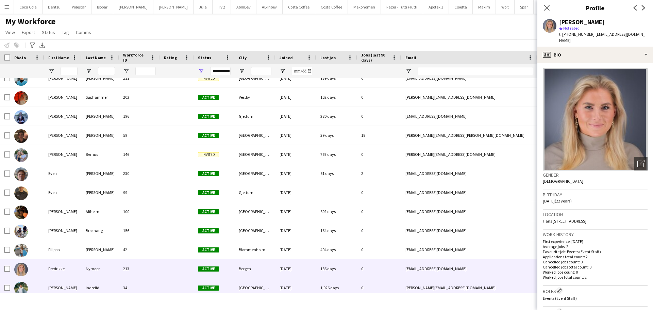
click at [167, 281] on div at bounding box center [177, 287] width 34 height 19
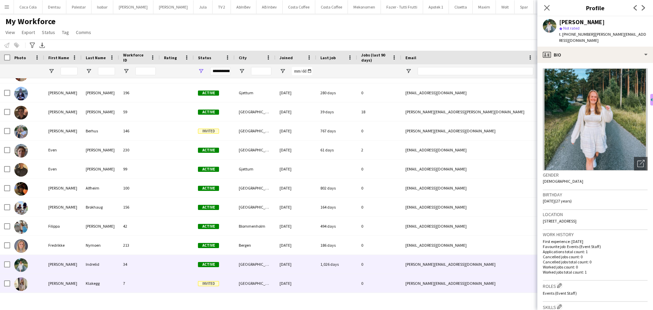
scroll to position [1225, 0]
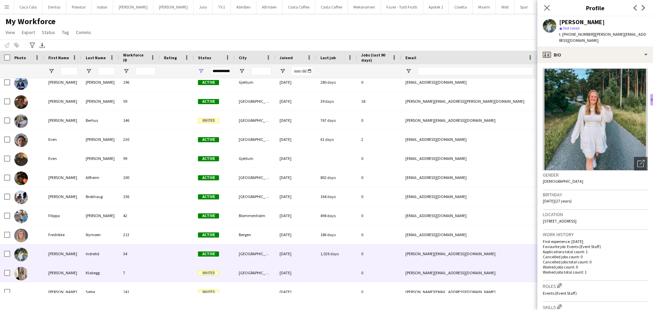
click at [172, 271] on div at bounding box center [177, 272] width 34 height 19
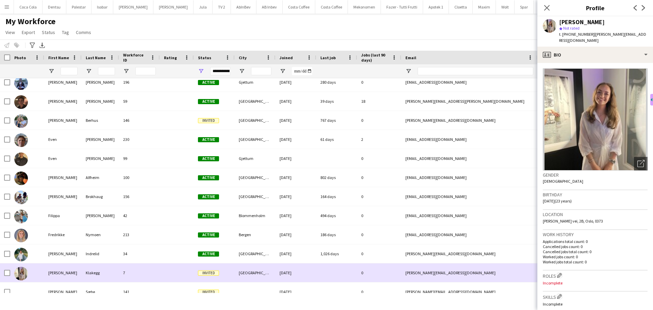
scroll to position [1259, 0]
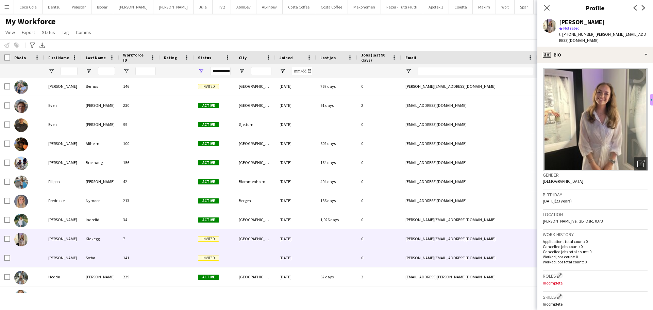
click at [170, 249] on div at bounding box center [177, 257] width 34 height 19
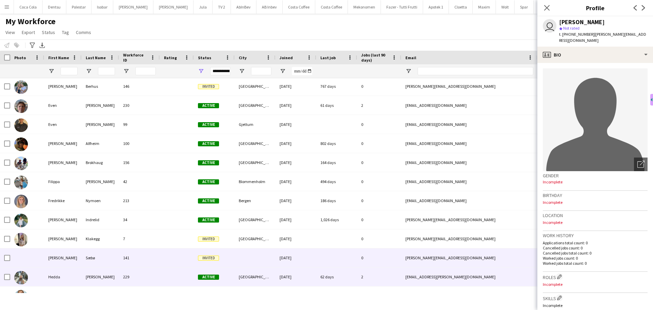
click at [170, 274] on div at bounding box center [177, 276] width 34 height 19
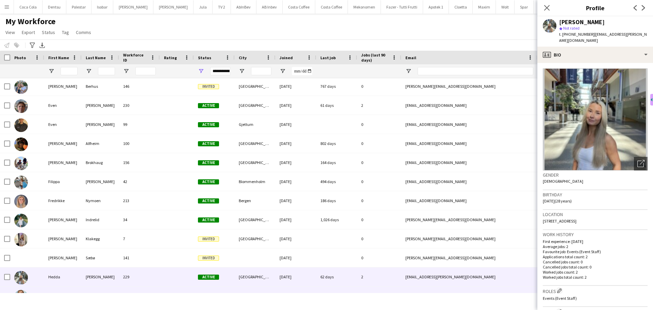
scroll to position [1327, 0]
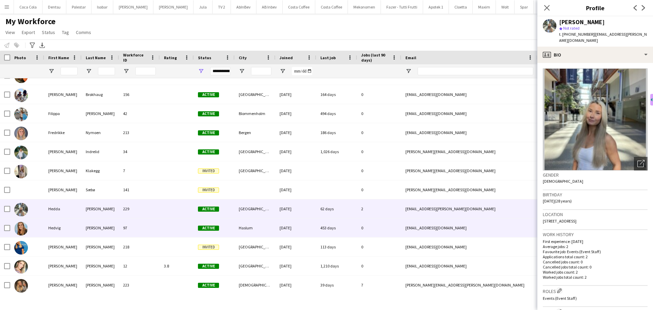
click at [170, 235] on div at bounding box center [177, 227] width 34 height 19
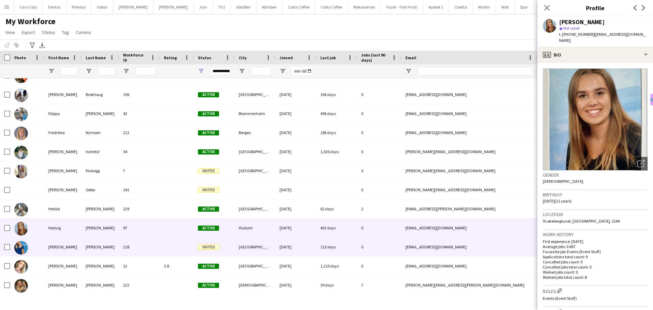
click at [175, 247] on div at bounding box center [177, 247] width 34 height 19
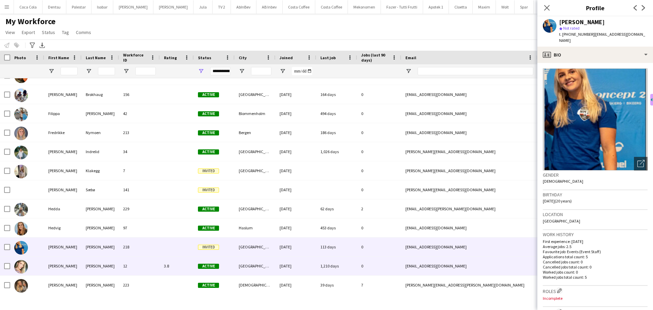
click at [180, 264] on div "3.8" at bounding box center [177, 266] width 34 height 19
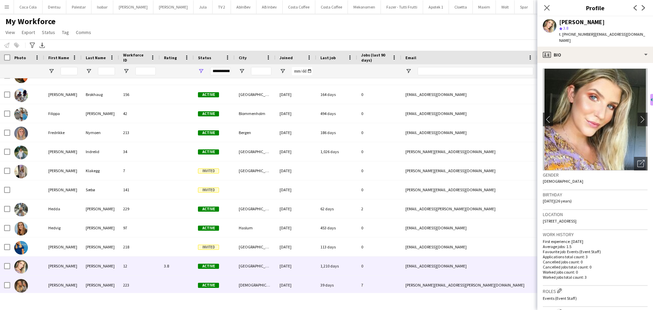
click at [181, 280] on div at bounding box center [177, 285] width 34 height 19
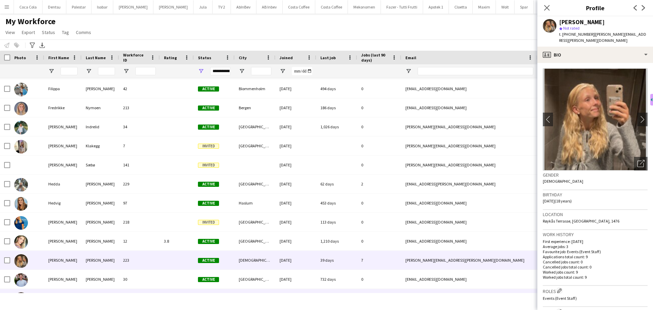
scroll to position [1361, 0]
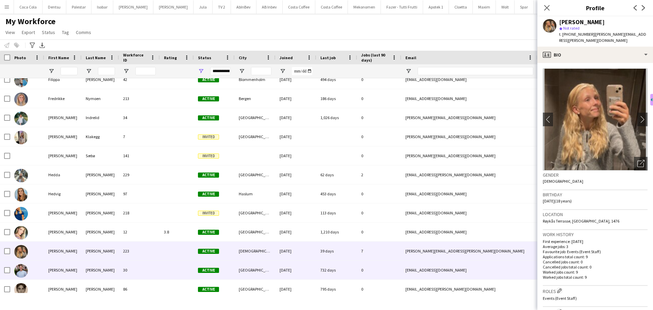
click at [183, 274] on div at bounding box center [177, 270] width 34 height 19
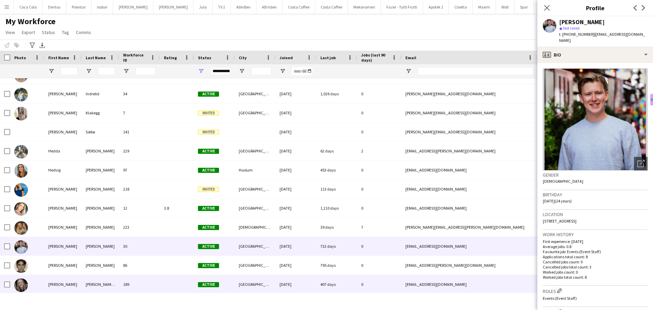
scroll to position [1395, 0]
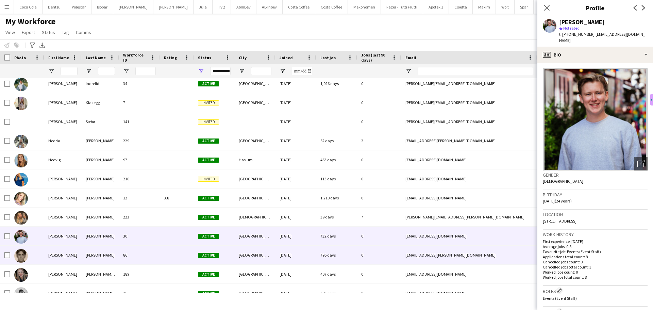
click at [186, 251] on div at bounding box center [177, 255] width 34 height 19
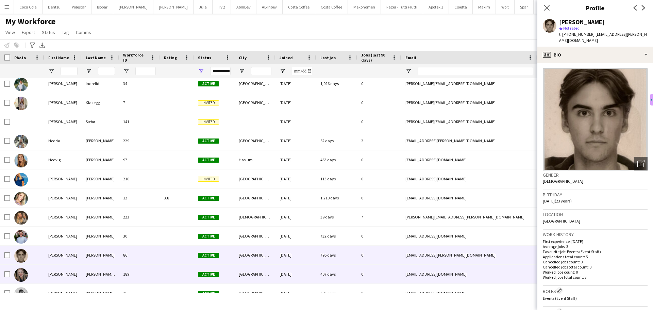
click at [188, 273] on div at bounding box center [177, 274] width 34 height 19
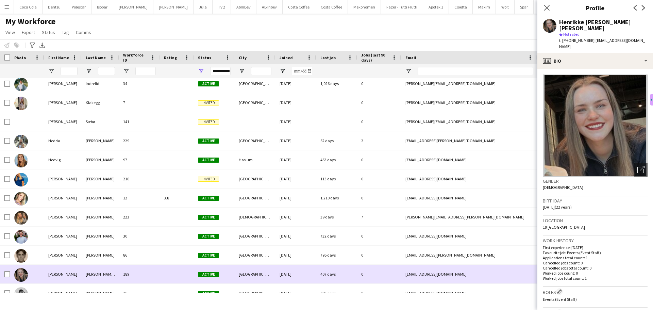
scroll to position [1429, 0]
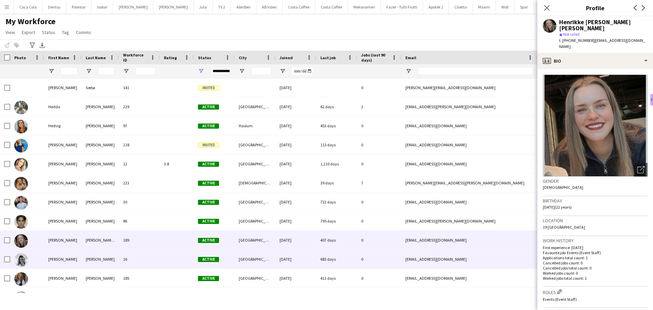
click at [190, 266] on div at bounding box center [177, 259] width 34 height 19
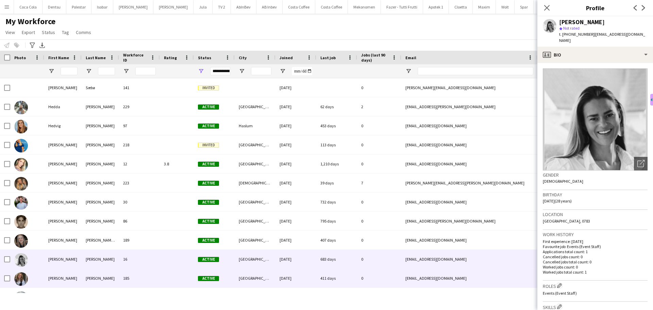
click at [187, 276] on div at bounding box center [177, 278] width 34 height 19
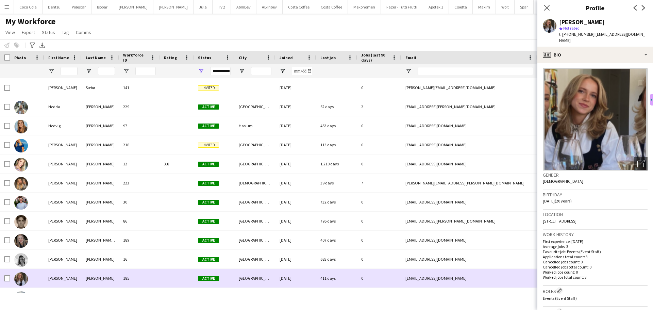
scroll to position [1463, 0]
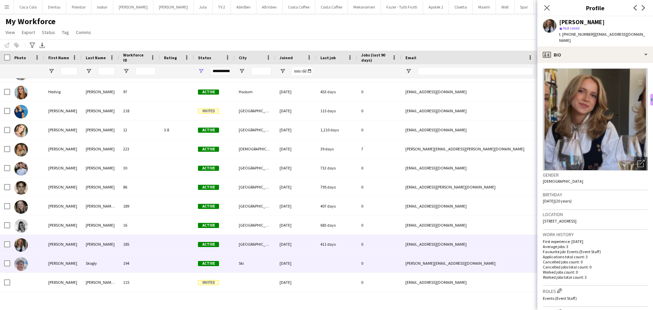
click at [185, 263] on div at bounding box center [177, 263] width 34 height 19
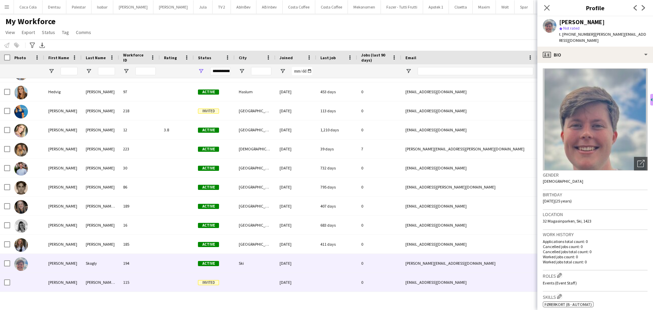
click at [186, 277] on div at bounding box center [177, 282] width 34 height 19
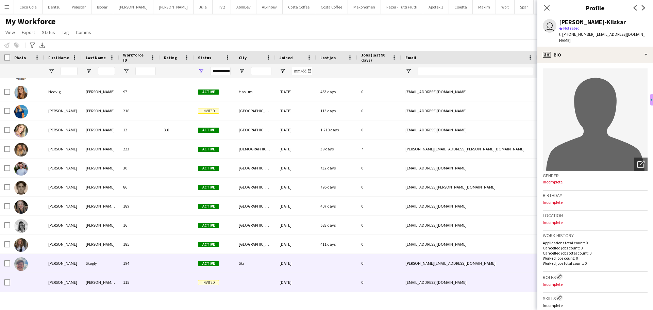
click at [185, 265] on div at bounding box center [177, 263] width 34 height 19
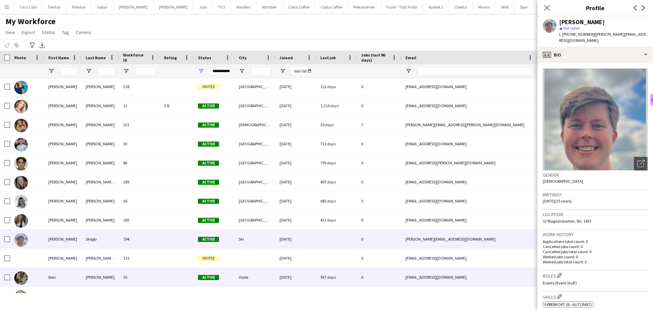
scroll to position [1497, 0]
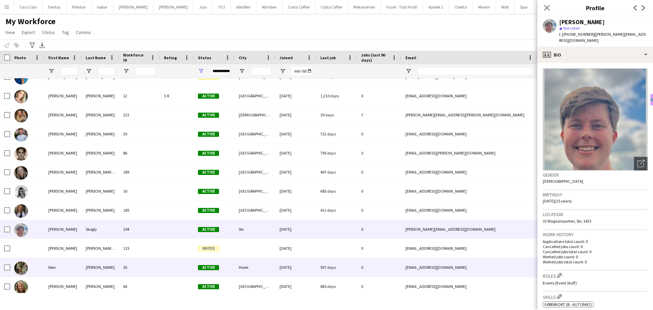
click at [185, 265] on div at bounding box center [177, 267] width 34 height 19
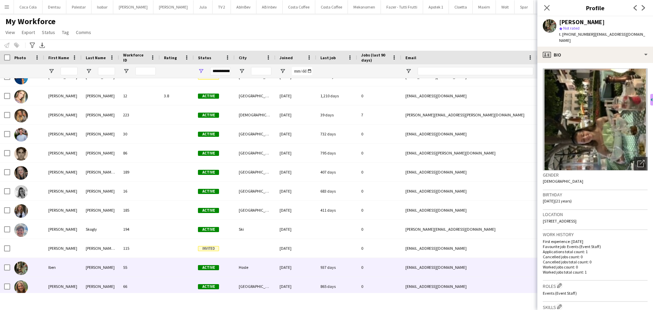
click at [183, 280] on div at bounding box center [177, 286] width 34 height 19
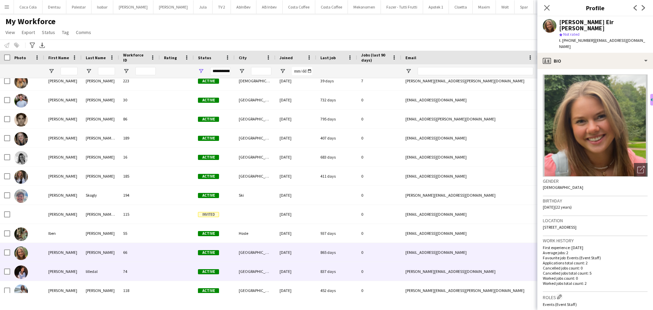
scroll to position [1531, 0]
click at [185, 269] on div at bounding box center [177, 271] width 34 height 19
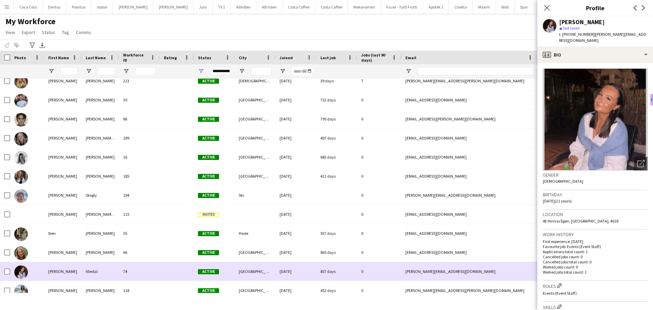
scroll to position [1565, 0]
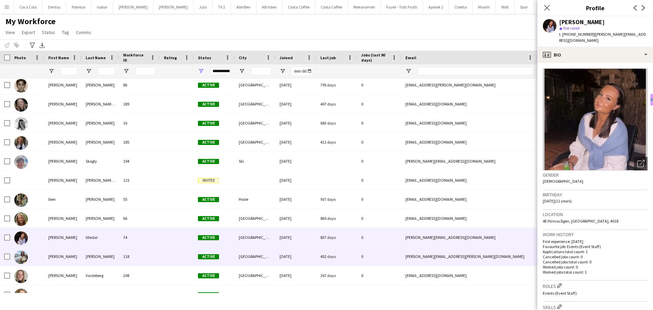
click at [186, 263] on div at bounding box center [177, 256] width 34 height 19
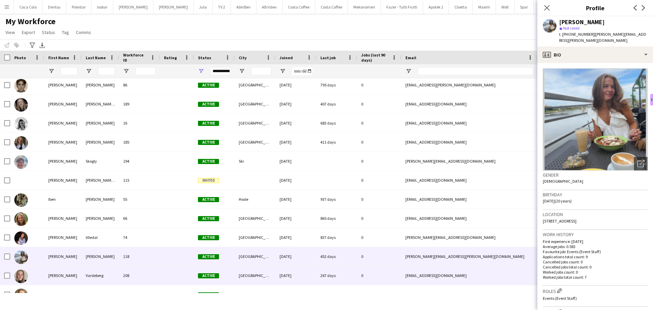
click at [185, 274] on div at bounding box center [177, 275] width 34 height 19
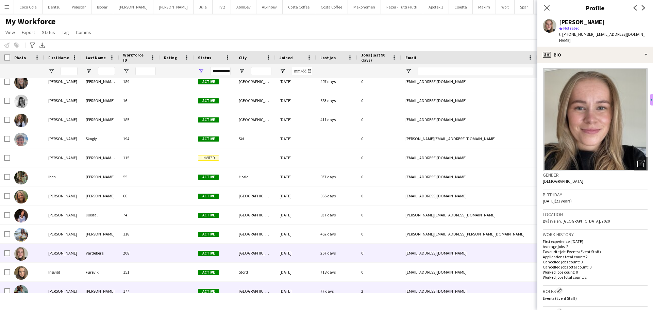
scroll to position [1599, 0]
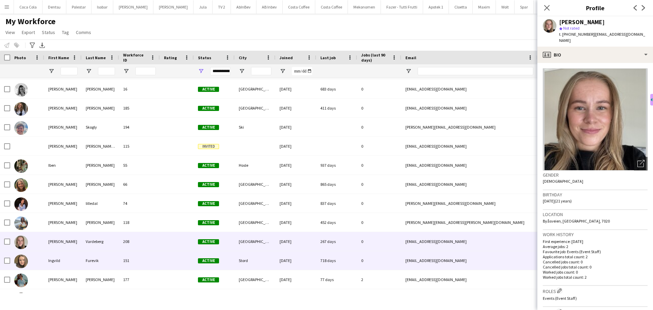
click at [188, 259] on div at bounding box center [177, 260] width 34 height 19
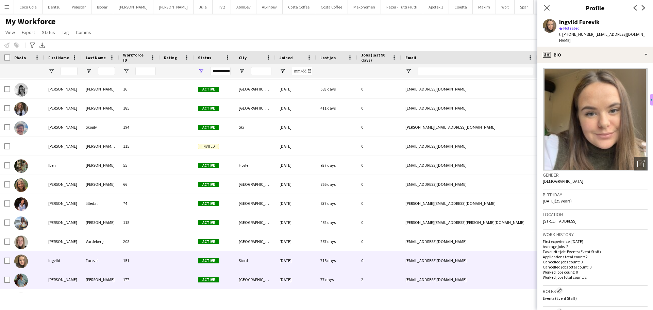
click at [182, 276] on div at bounding box center [177, 279] width 34 height 19
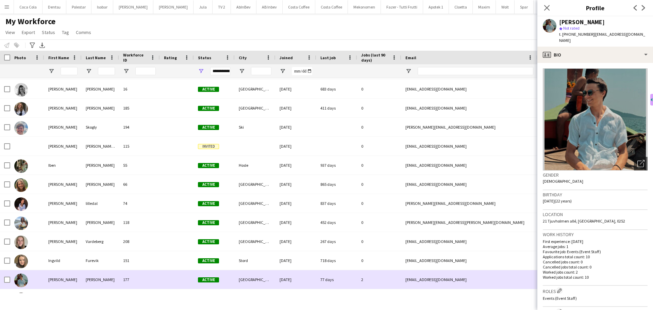
scroll to position [1618, 0]
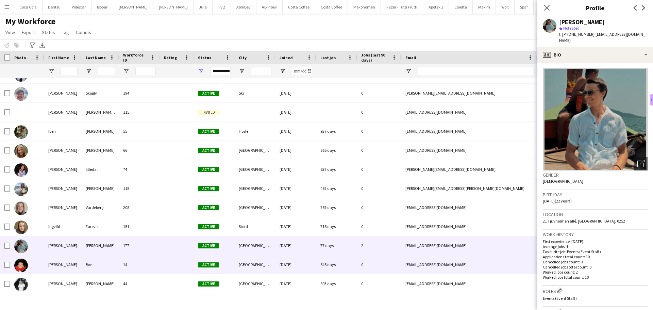
click at [186, 265] on div at bounding box center [177, 264] width 34 height 19
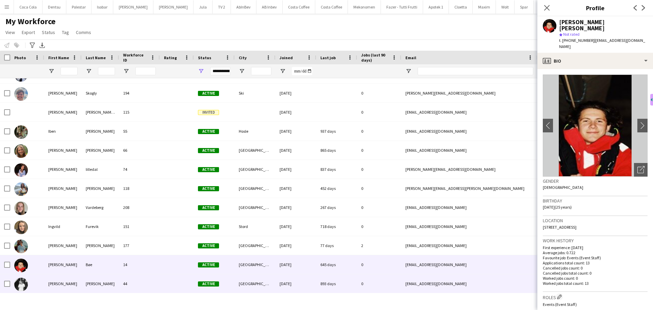
click at [186, 282] on div at bounding box center [177, 283] width 34 height 19
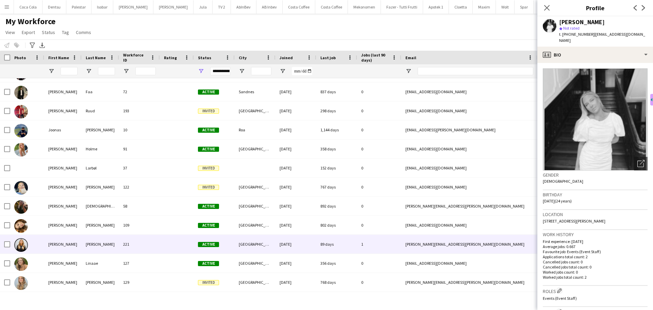
click at [180, 248] on div at bounding box center [177, 244] width 34 height 19
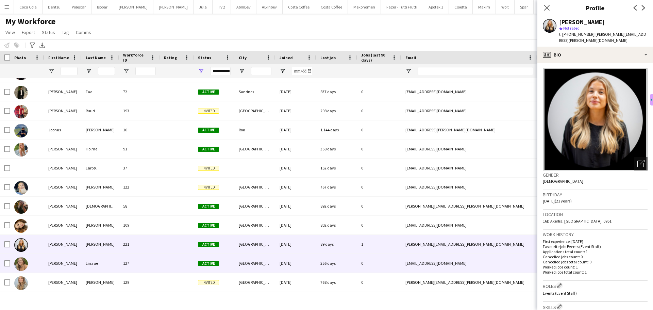
click at [180, 261] on div at bounding box center [177, 263] width 34 height 19
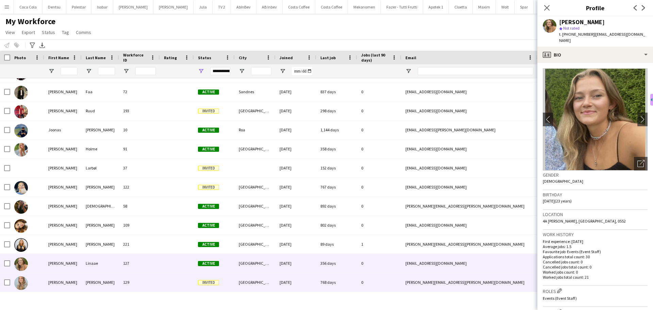
click at [181, 277] on div at bounding box center [177, 282] width 34 height 19
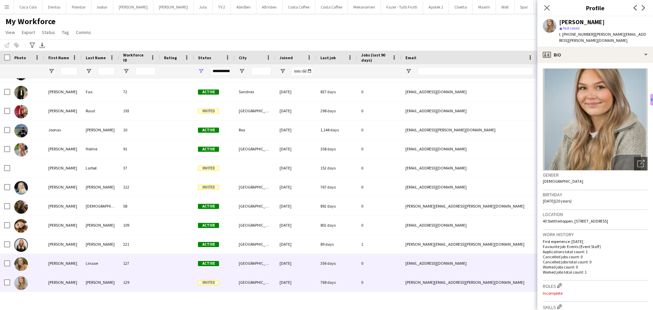
click at [184, 261] on div at bounding box center [177, 263] width 34 height 19
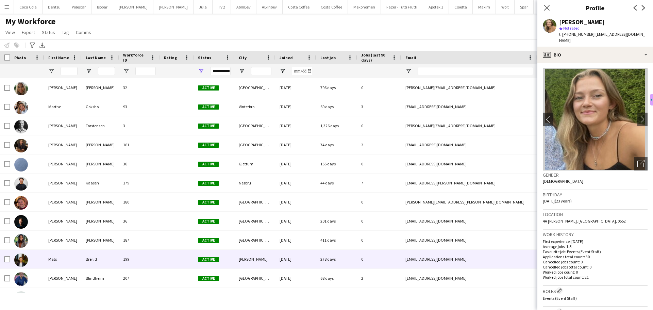
click at [181, 262] on div at bounding box center [177, 259] width 34 height 19
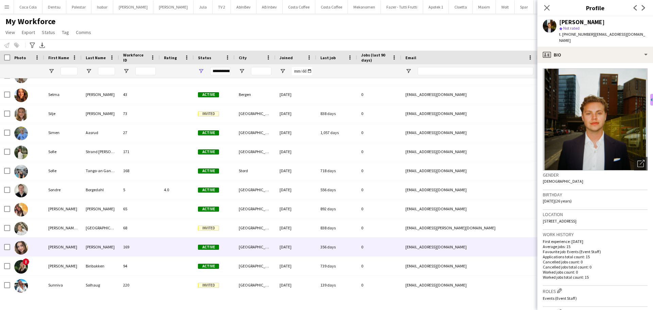
click at [181, 253] on div at bounding box center [177, 247] width 34 height 19
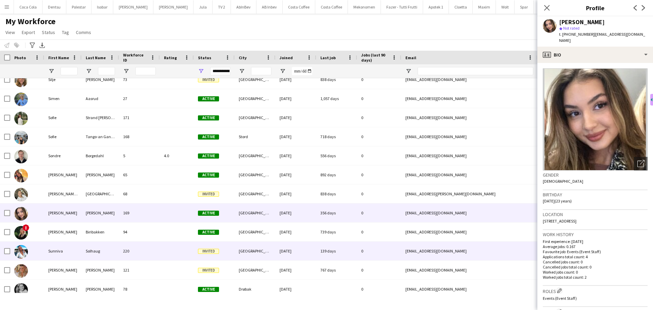
click at [180, 253] on div at bounding box center [177, 251] width 34 height 19
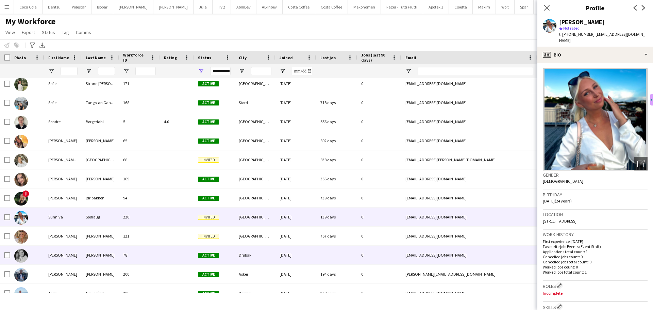
click at [177, 250] on div at bounding box center [177, 255] width 34 height 19
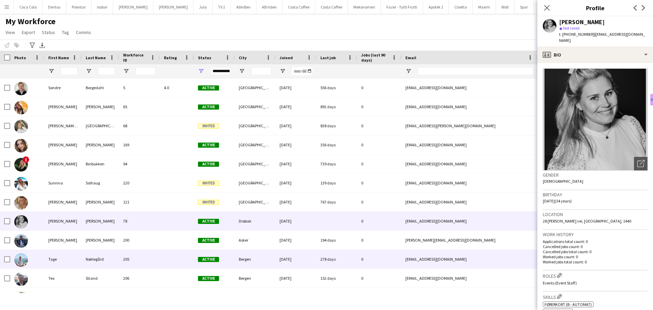
click at [177, 251] on div at bounding box center [177, 259] width 34 height 19
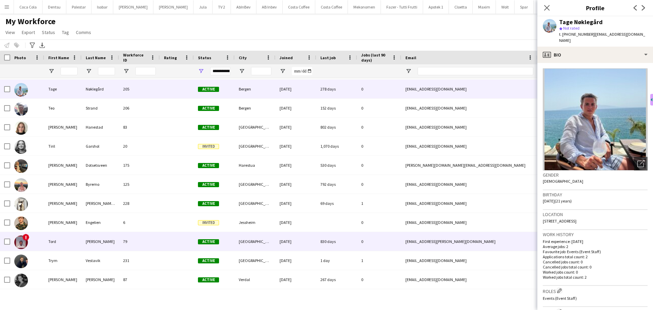
click at [176, 248] on div at bounding box center [177, 241] width 34 height 19
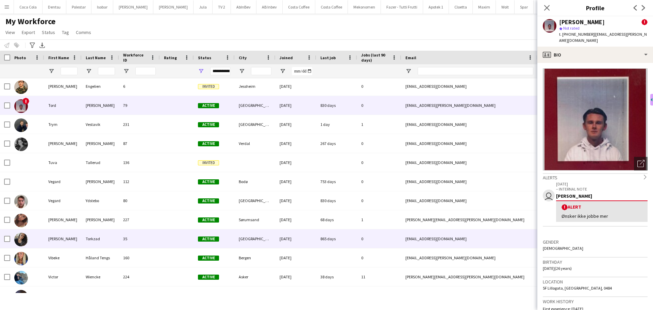
click at [151, 239] on div "35" at bounding box center [139, 238] width 41 height 19
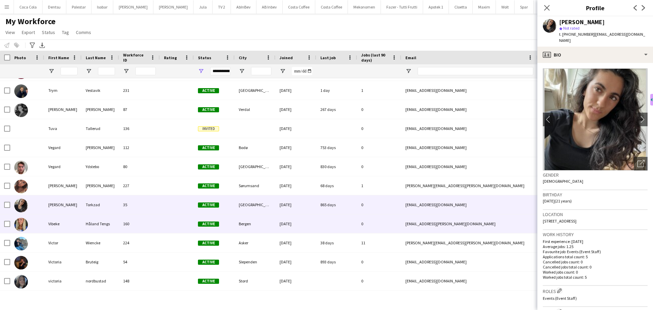
click at [156, 230] on div "160" at bounding box center [139, 223] width 41 height 19
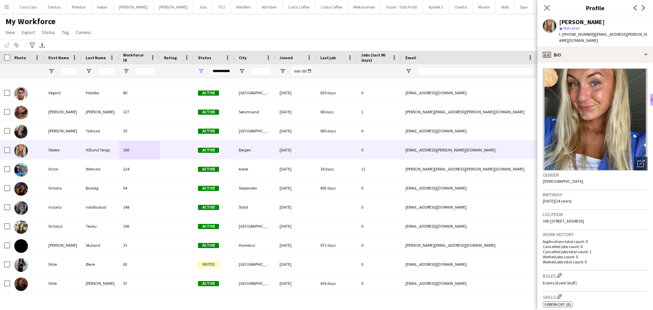
click at [544, 6] on icon "Close pop-in" at bounding box center [546, 7] width 5 height 5
